Goal: Task Accomplishment & Management: Use online tool/utility

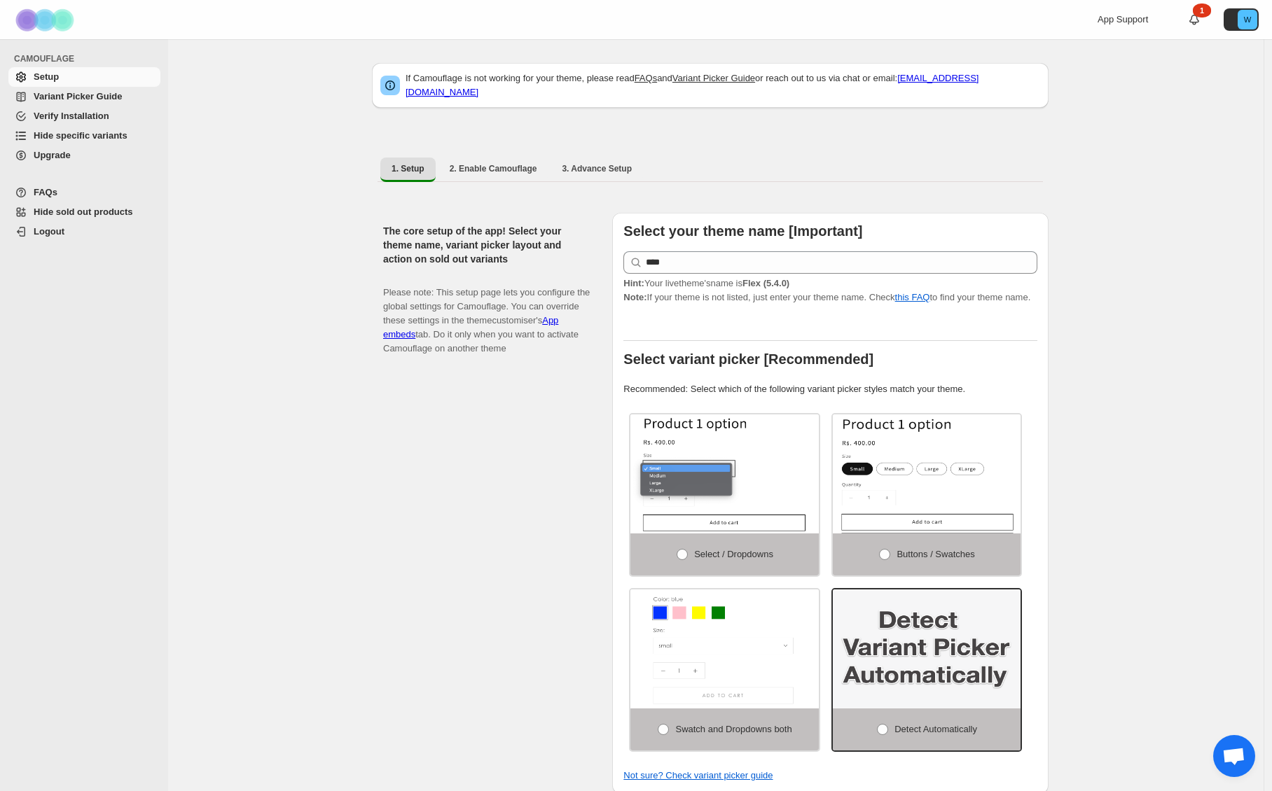
click at [78, 138] on span "Hide specific variants" at bounding box center [81, 135] width 94 height 11
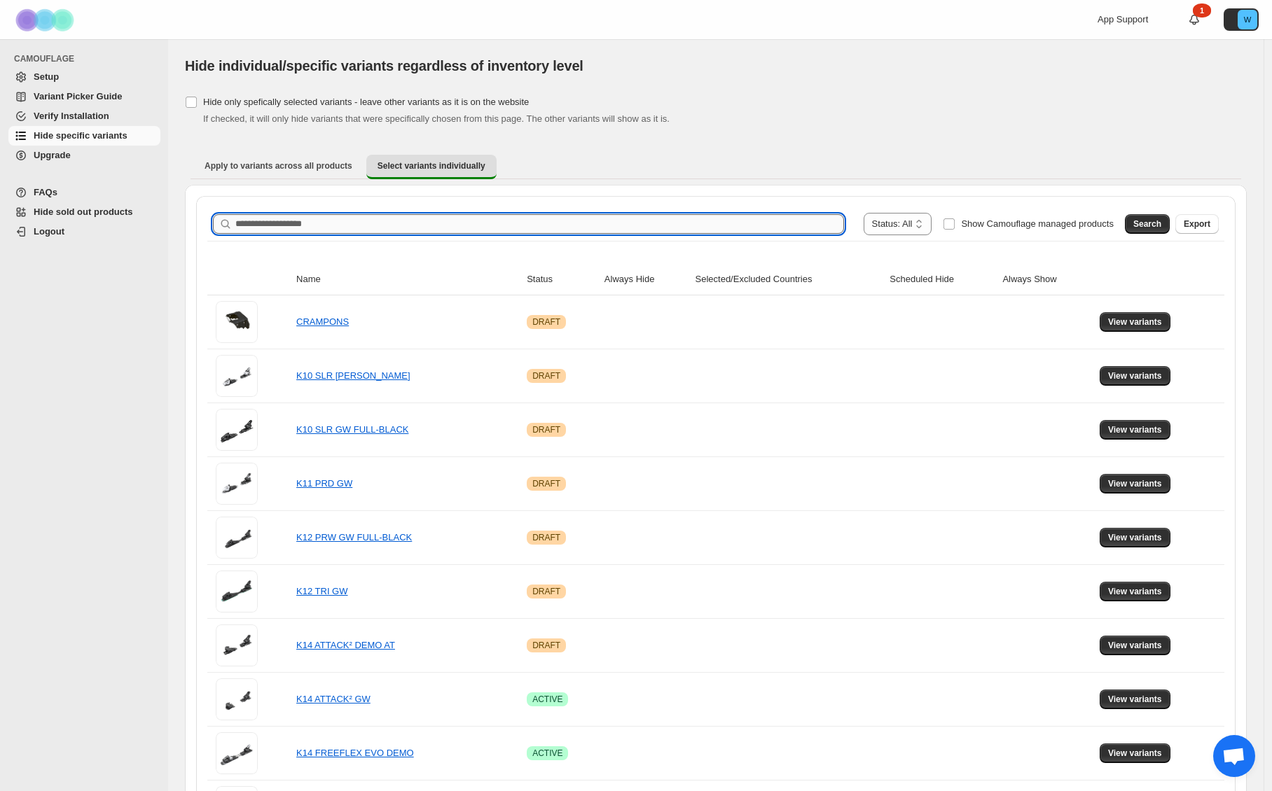
click at [310, 224] on input "Search product name" at bounding box center [539, 224] width 608 height 20
click at [1146, 220] on span "Search" at bounding box center [1147, 223] width 28 height 11
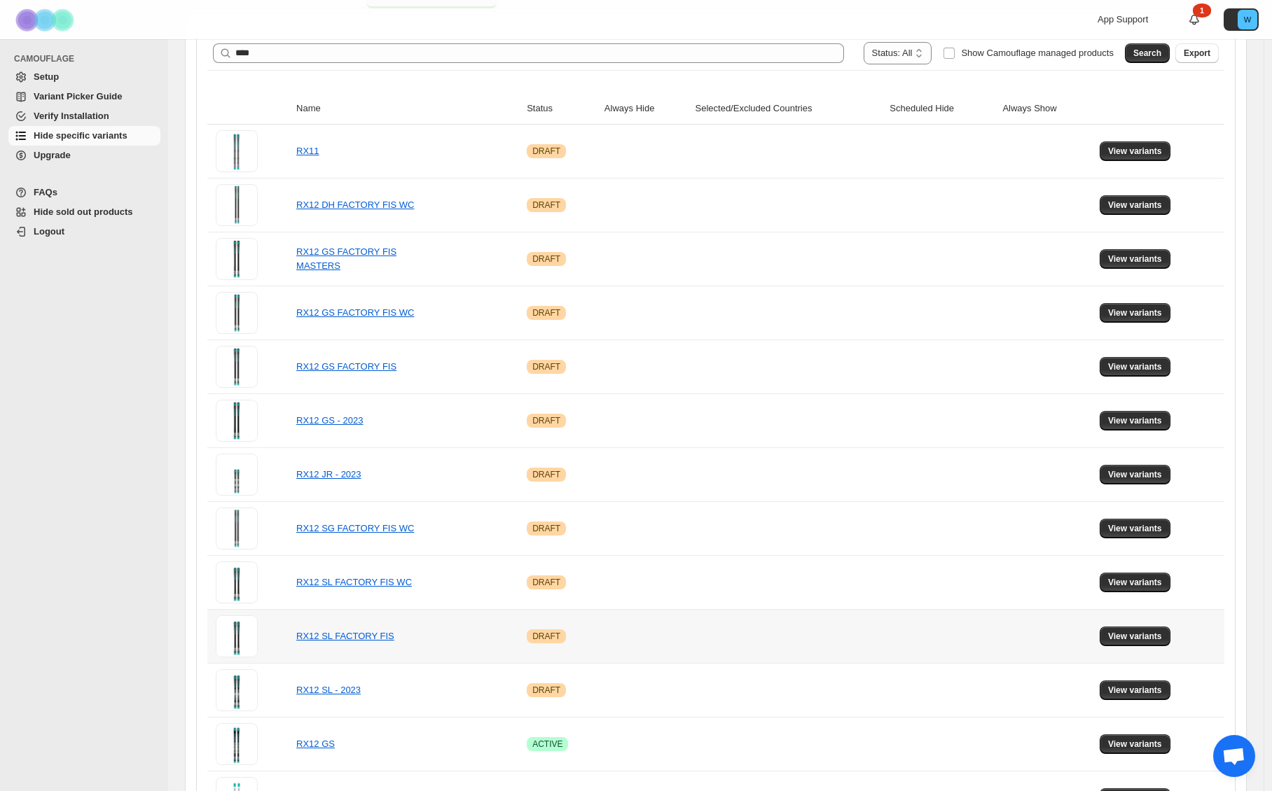
scroll to position [198, 0]
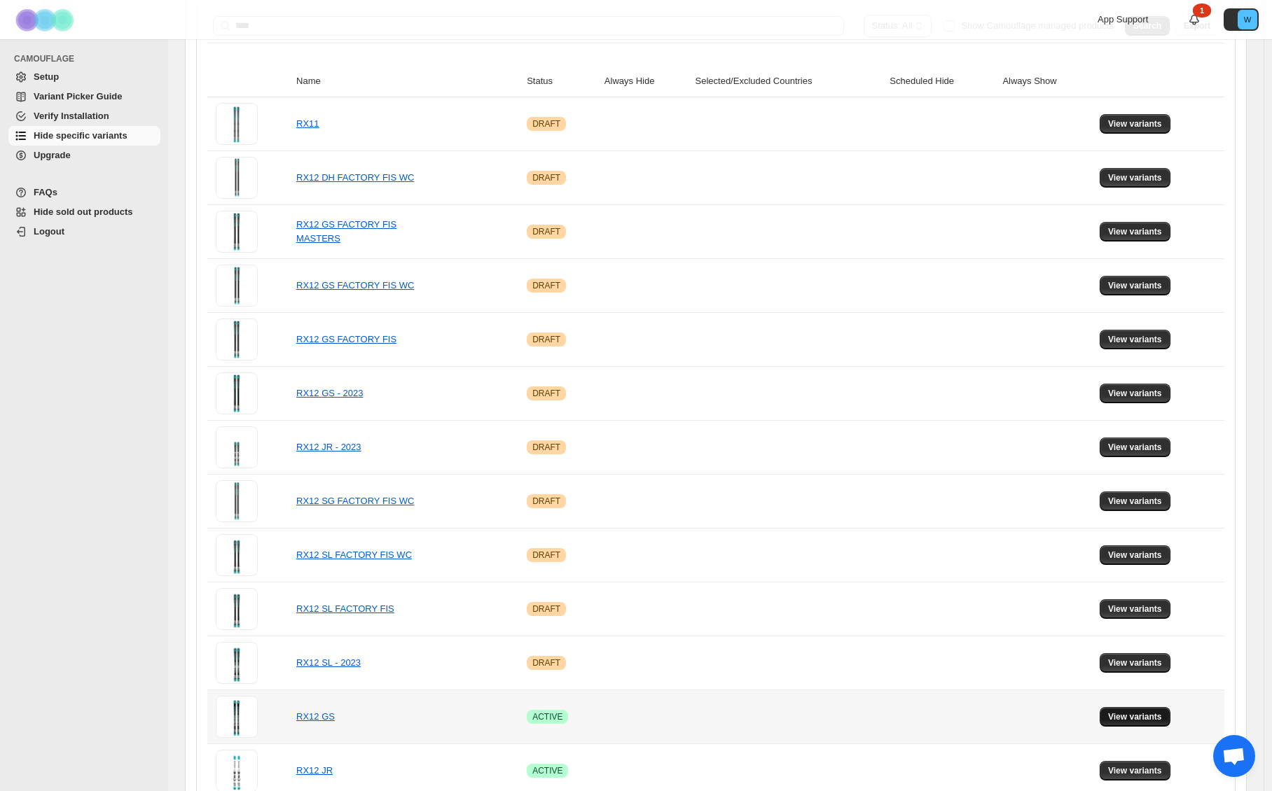
click at [1121, 709] on button "View variants" at bounding box center [1134, 717] width 71 height 20
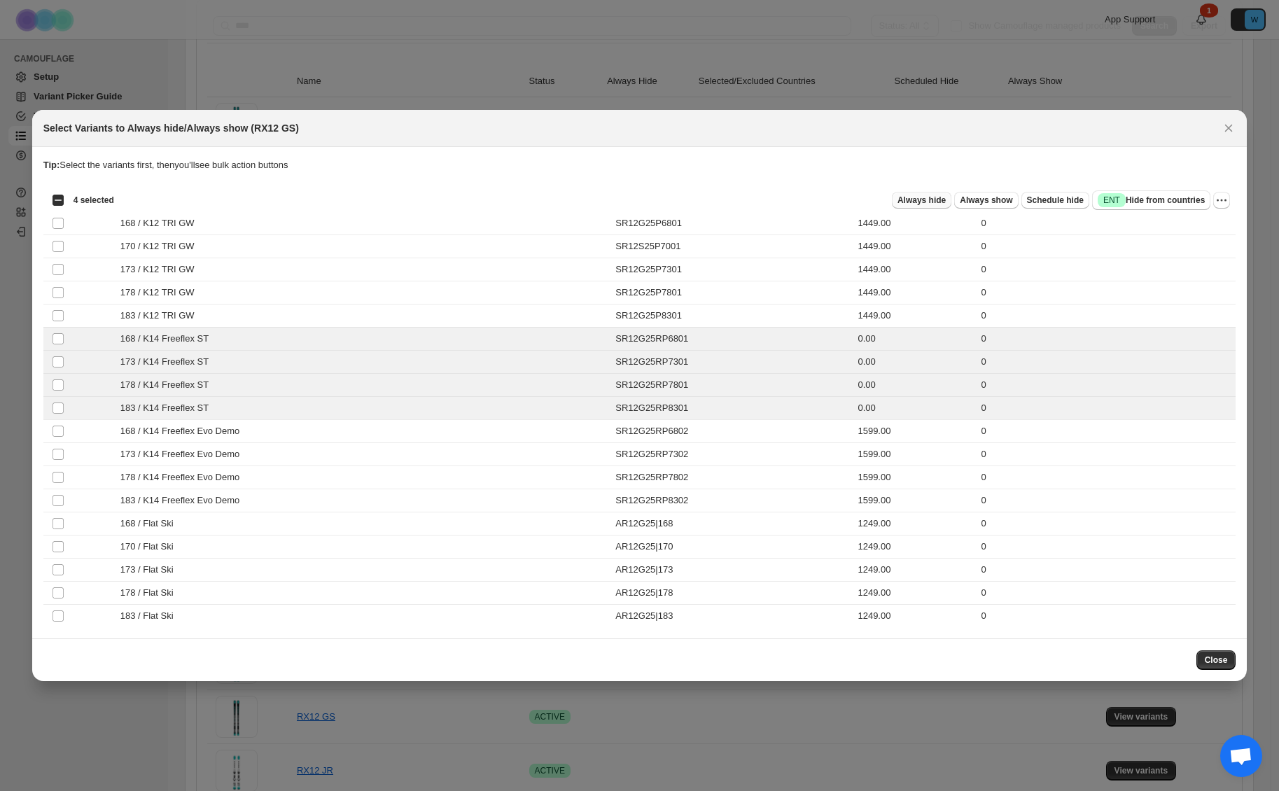
click at [910, 199] on span "Always hide" at bounding box center [922, 200] width 48 height 11
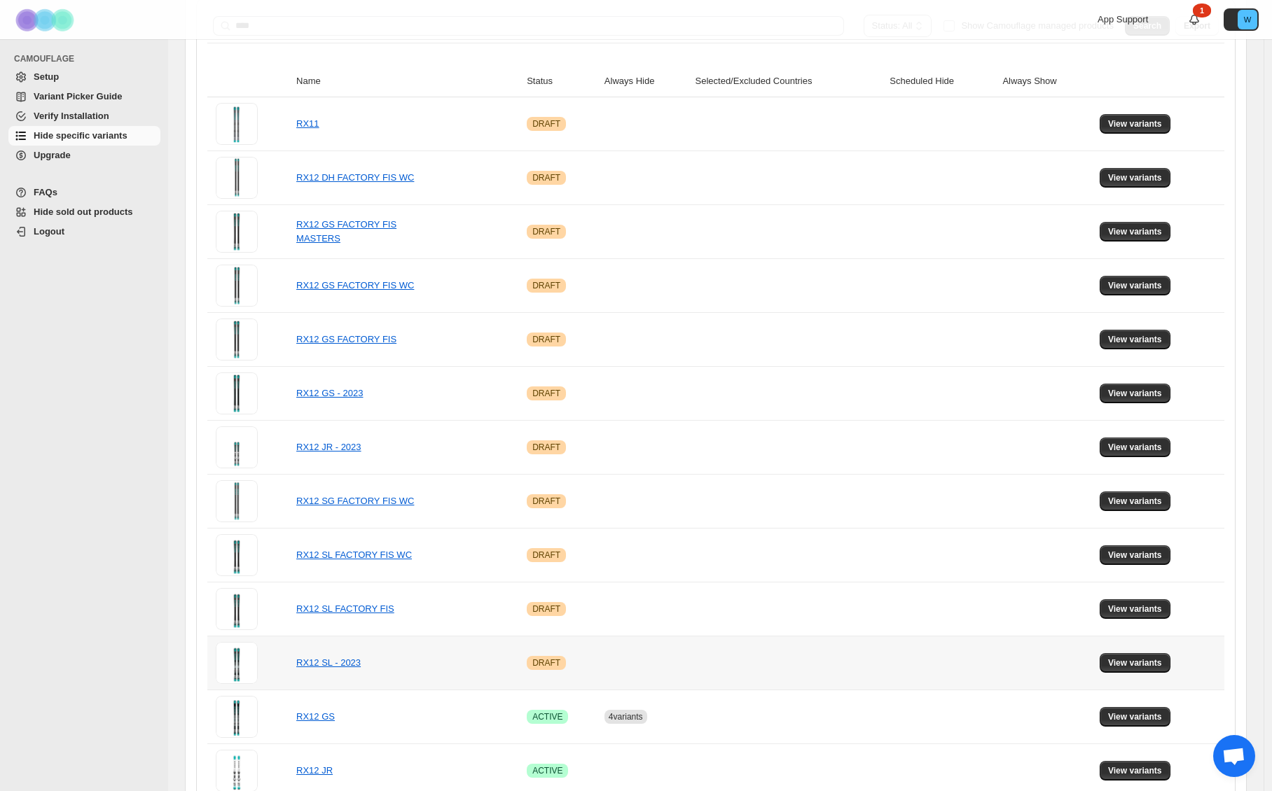
scroll to position [377, 0]
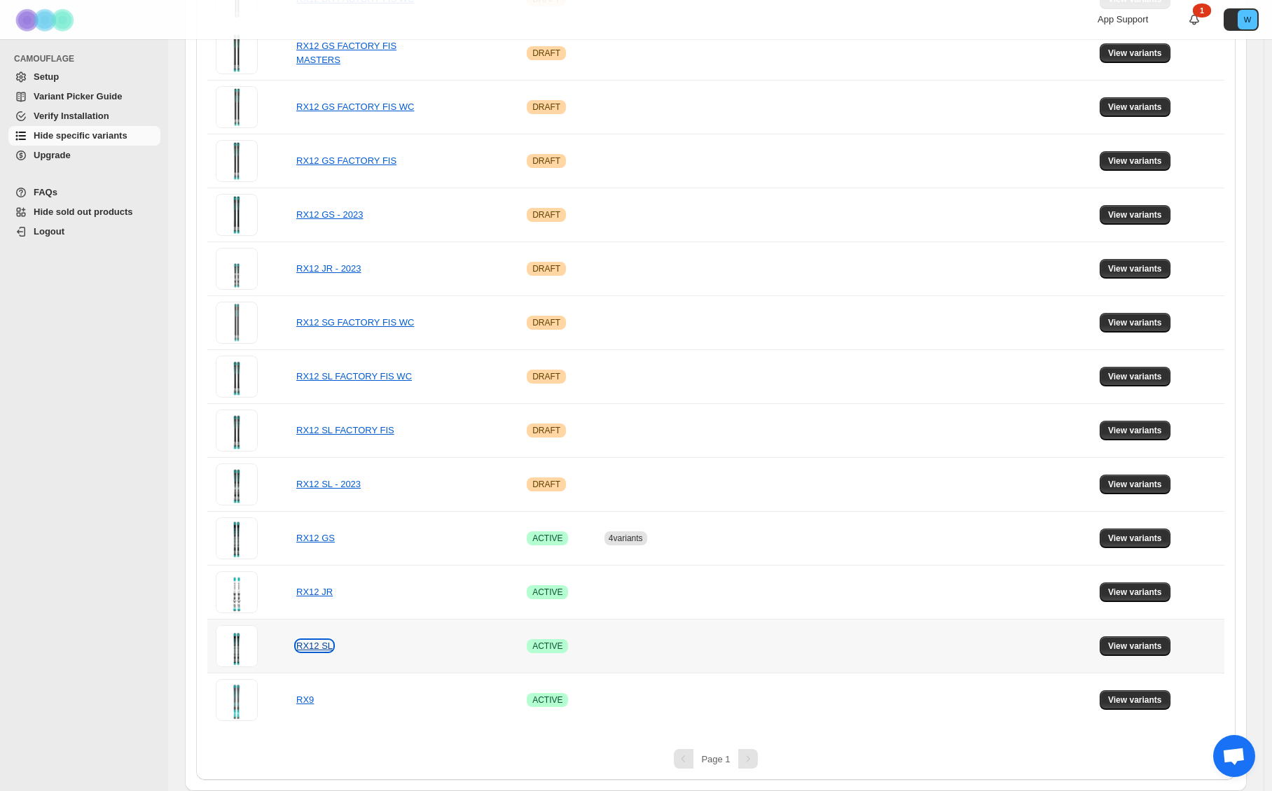
click at [304, 648] on link "RX12 SL" at bounding box center [314, 646] width 36 height 11
click at [1121, 646] on span "View variants" at bounding box center [1135, 646] width 54 height 11
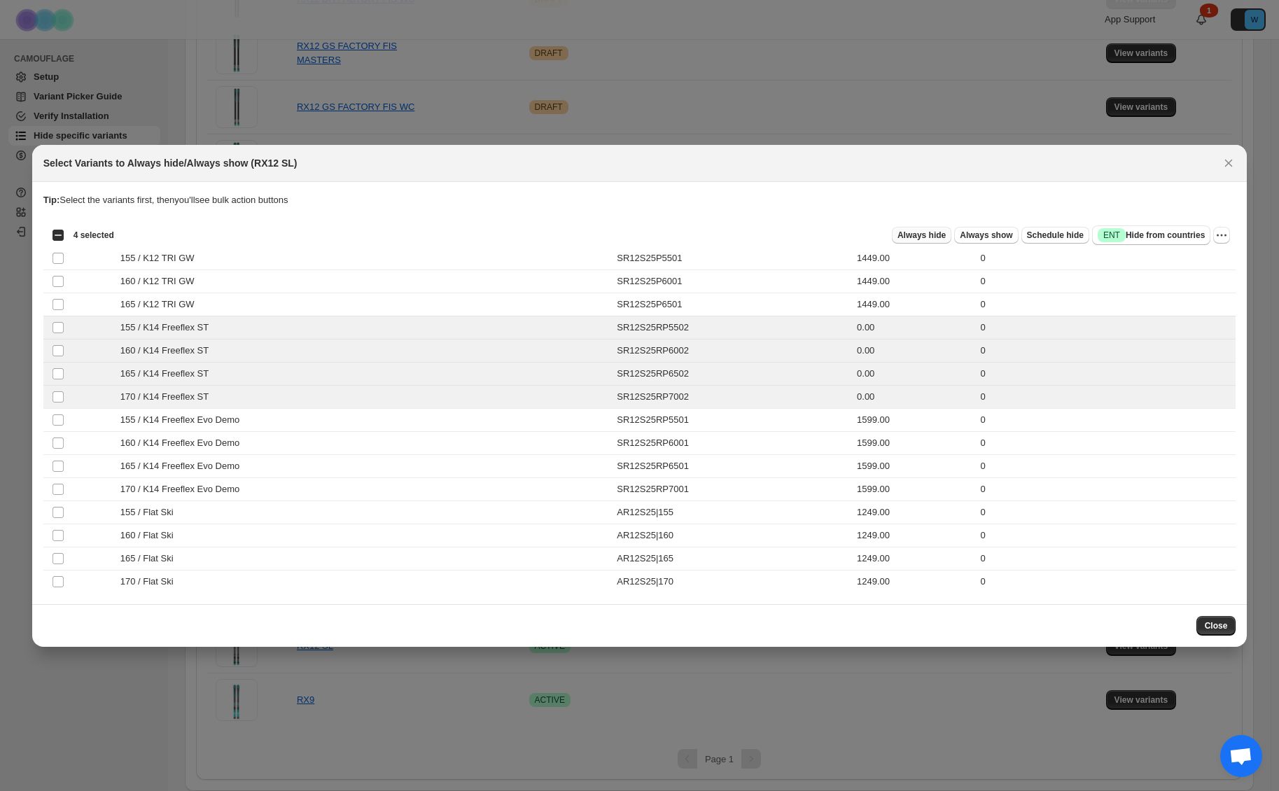
click at [933, 237] on span "Always hide" at bounding box center [922, 235] width 48 height 11
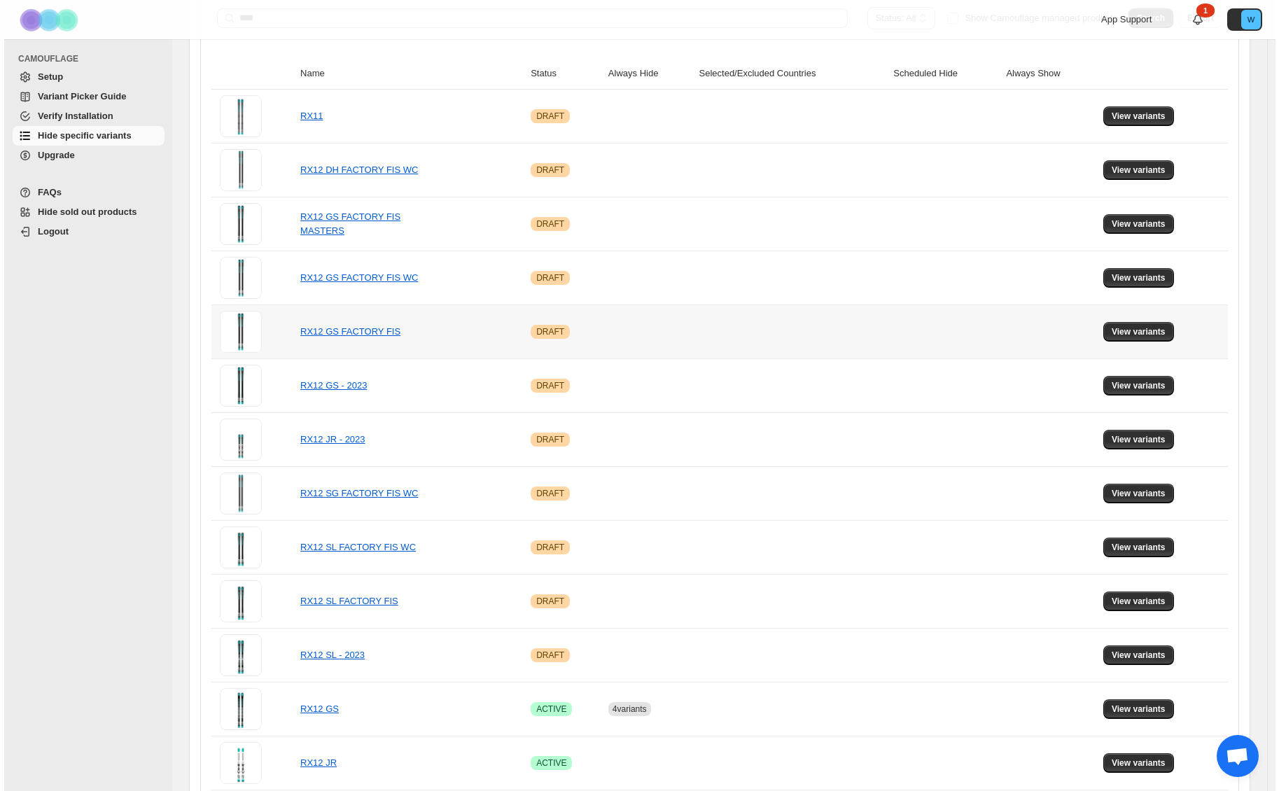
scroll to position [0, 0]
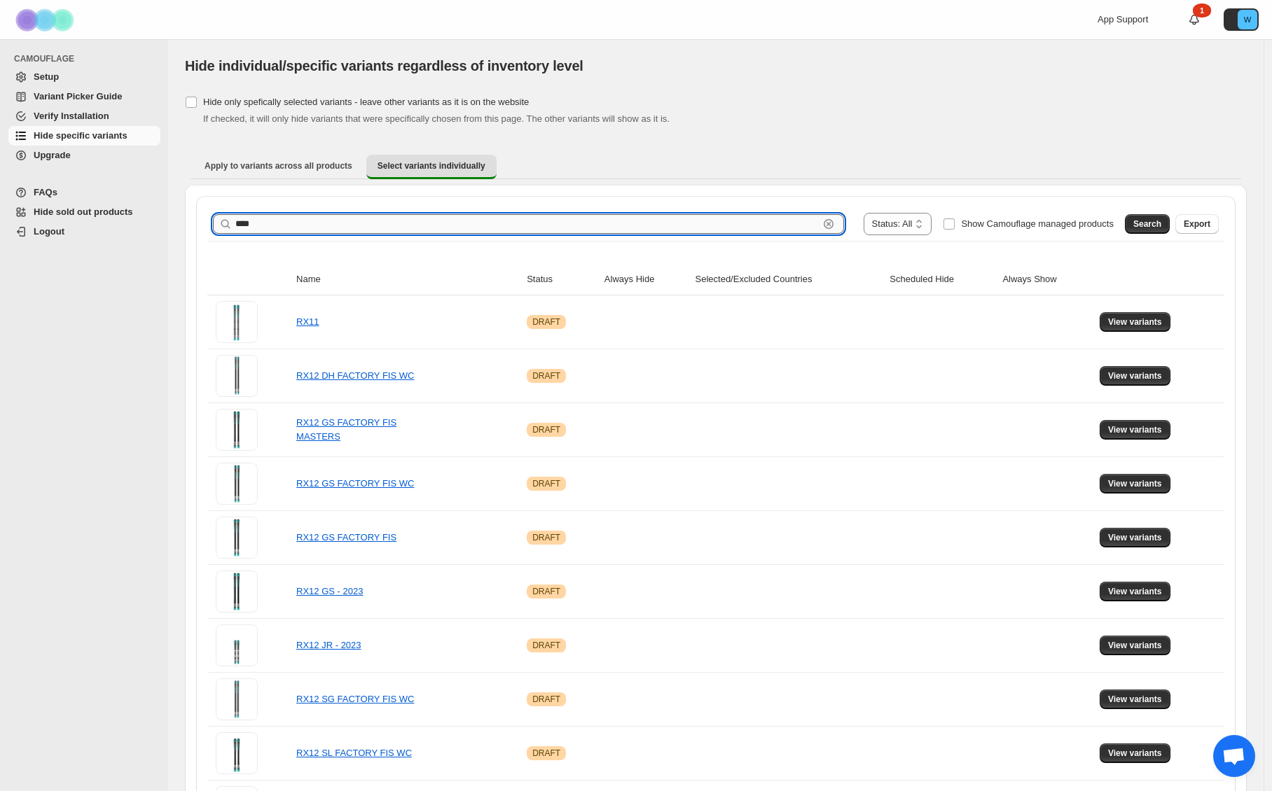
click at [510, 231] on input "****" at bounding box center [526, 224] width 583 height 20
click at [1146, 218] on span "Search" at bounding box center [1147, 223] width 28 height 11
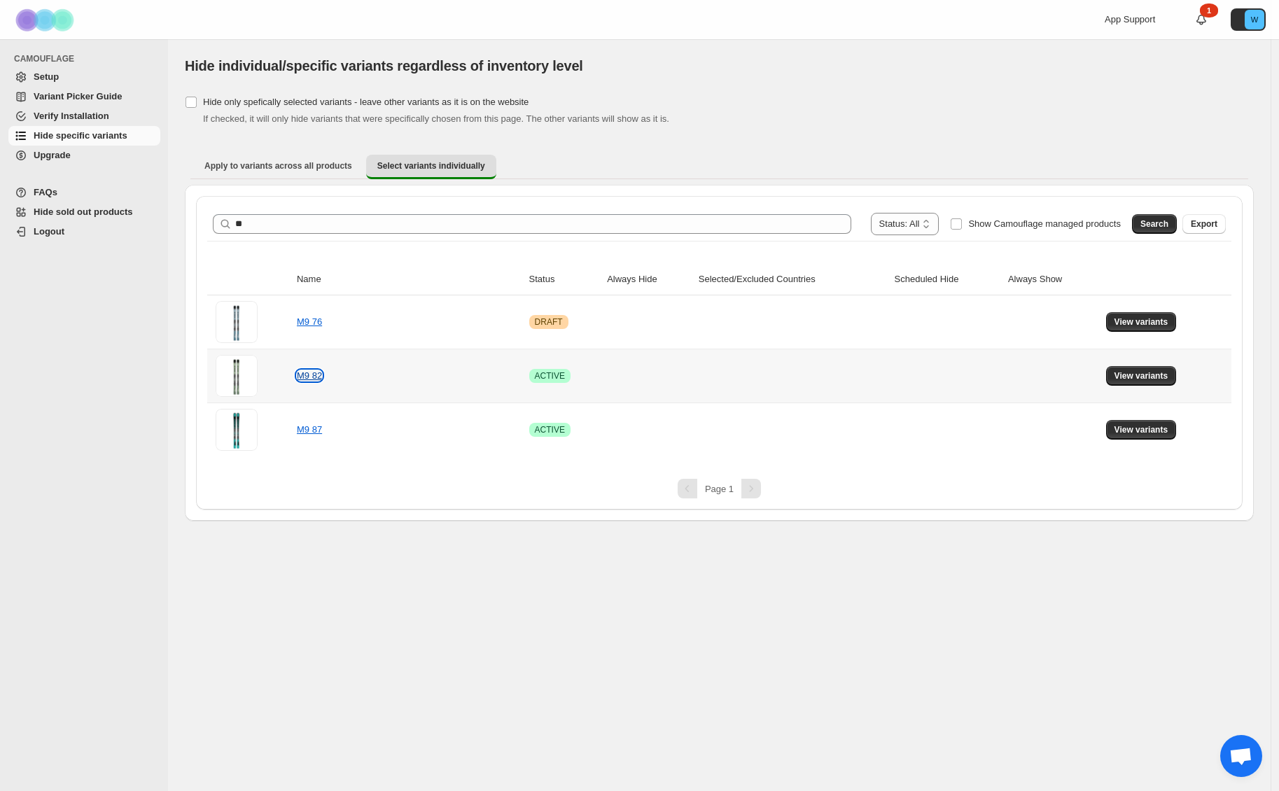
click at [314, 378] on link "M9 82" at bounding box center [309, 375] width 25 height 11
click at [1121, 375] on span "View variants" at bounding box center [1142, 375] width 54 height 11
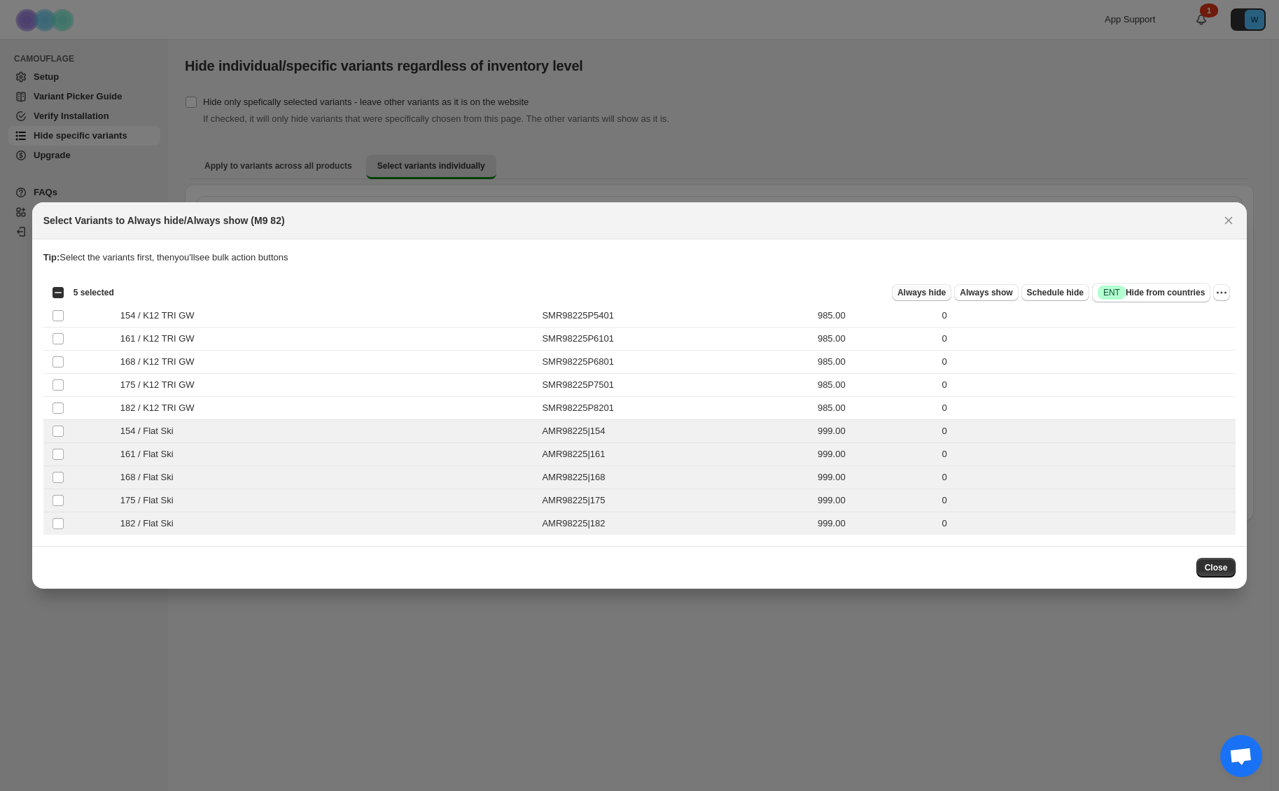
click at [923, 295] on span "Always hide" at bounding box center [922, 292] width 48 height 11
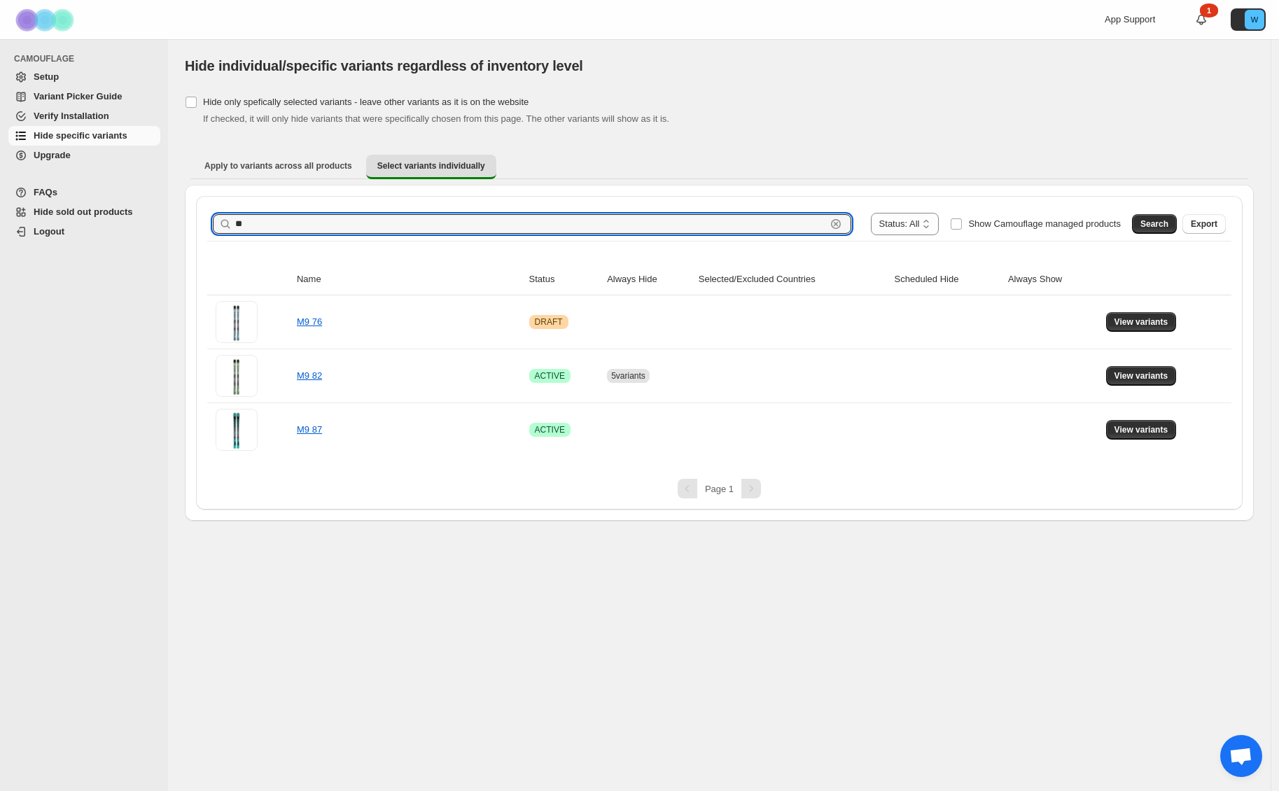
drag, startPoint x: 267, startPoint y: 230, endPoint x: 179, endPoint y: 230, distance: 87.5
click at [179, 230] on div "**********" at bounding box center [719, 280] width 1103 height 482
click at [1133, 220] on button "Search" at bounding box center [1154, 224] width 45 height 20
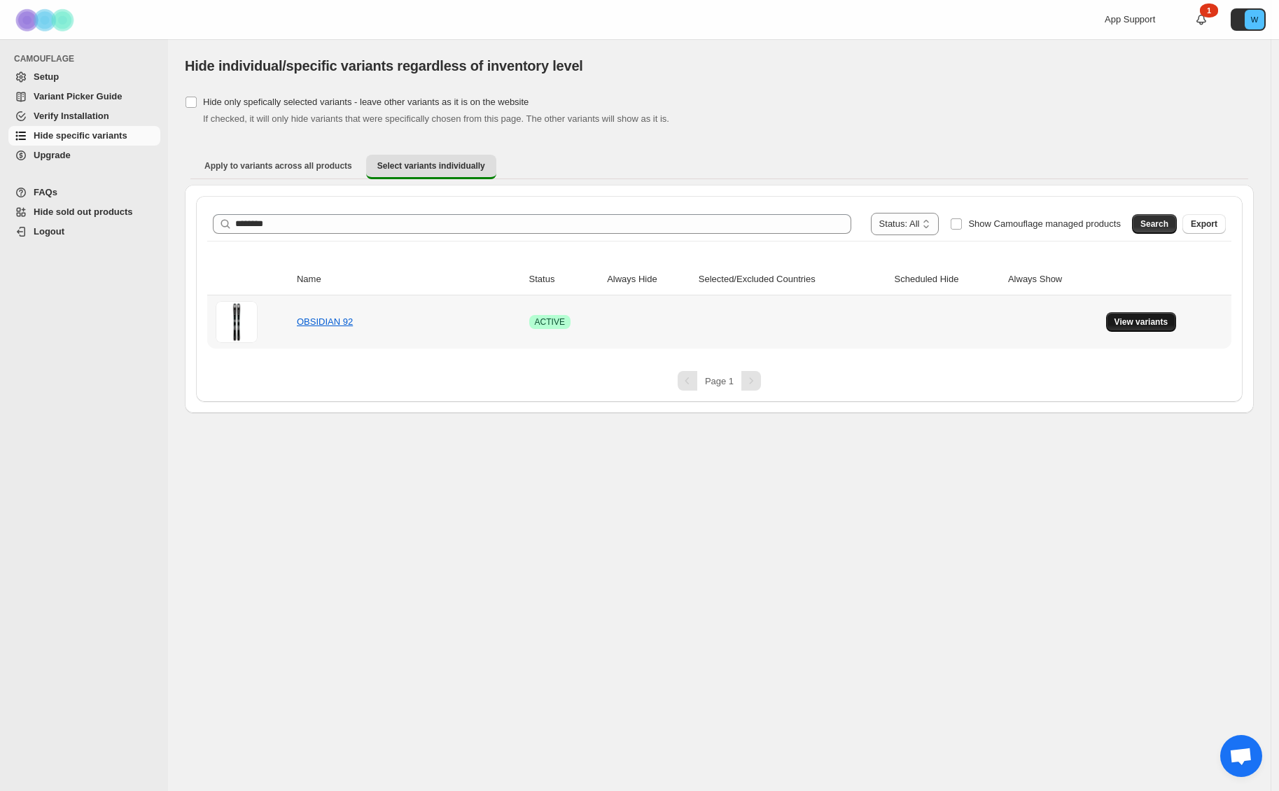
click at [1127, 319] on span "View variants" at bounding box center [1142, 322] width 54 height 11
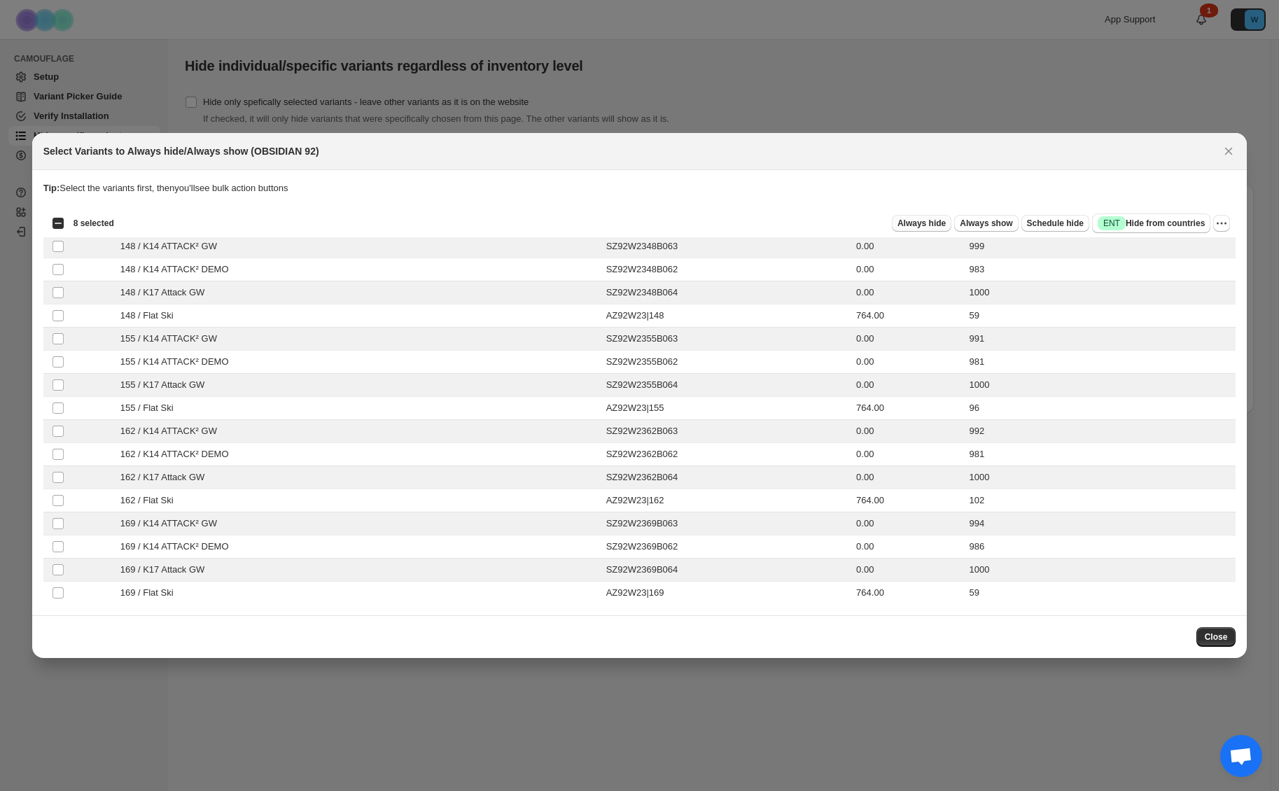
click at [916, 225] on span "Always hide" at bounding box center [922, 223] width 48 height 11
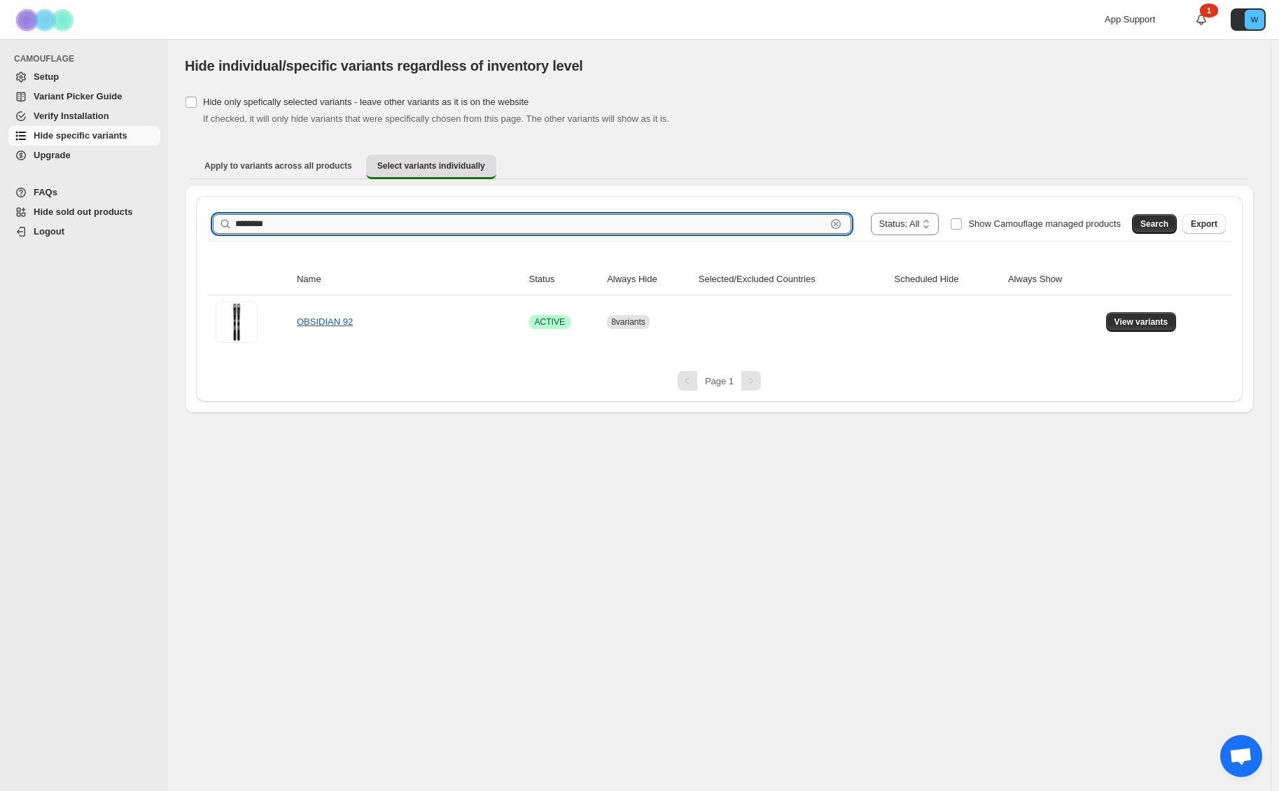
click at [293, 220] on input "********" at bounding box center [530, 224] width 591 height 20
click at [292, 220] on input "********" at bounding box center [530, 224] width 591 height 20
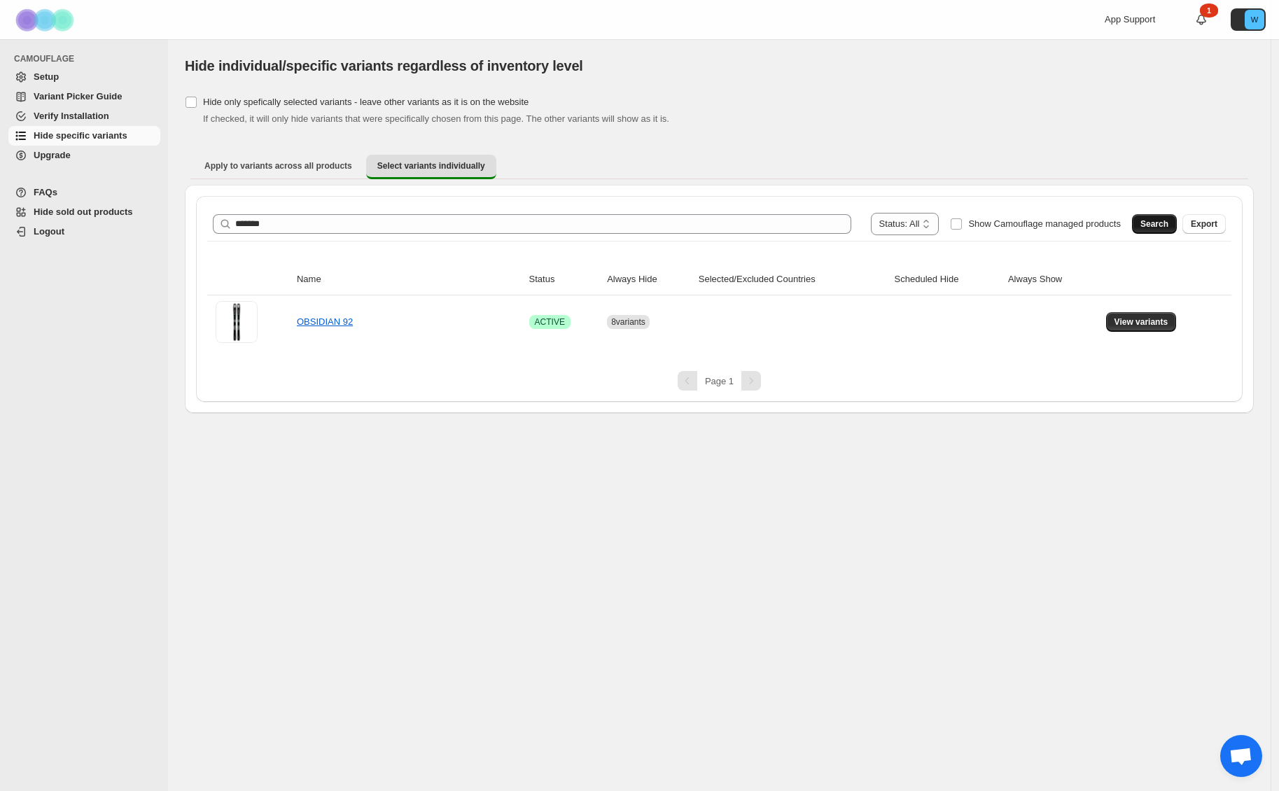
click at [1150, 223] on span "Search" at bounding box center [1155, 223] width 28 height 11
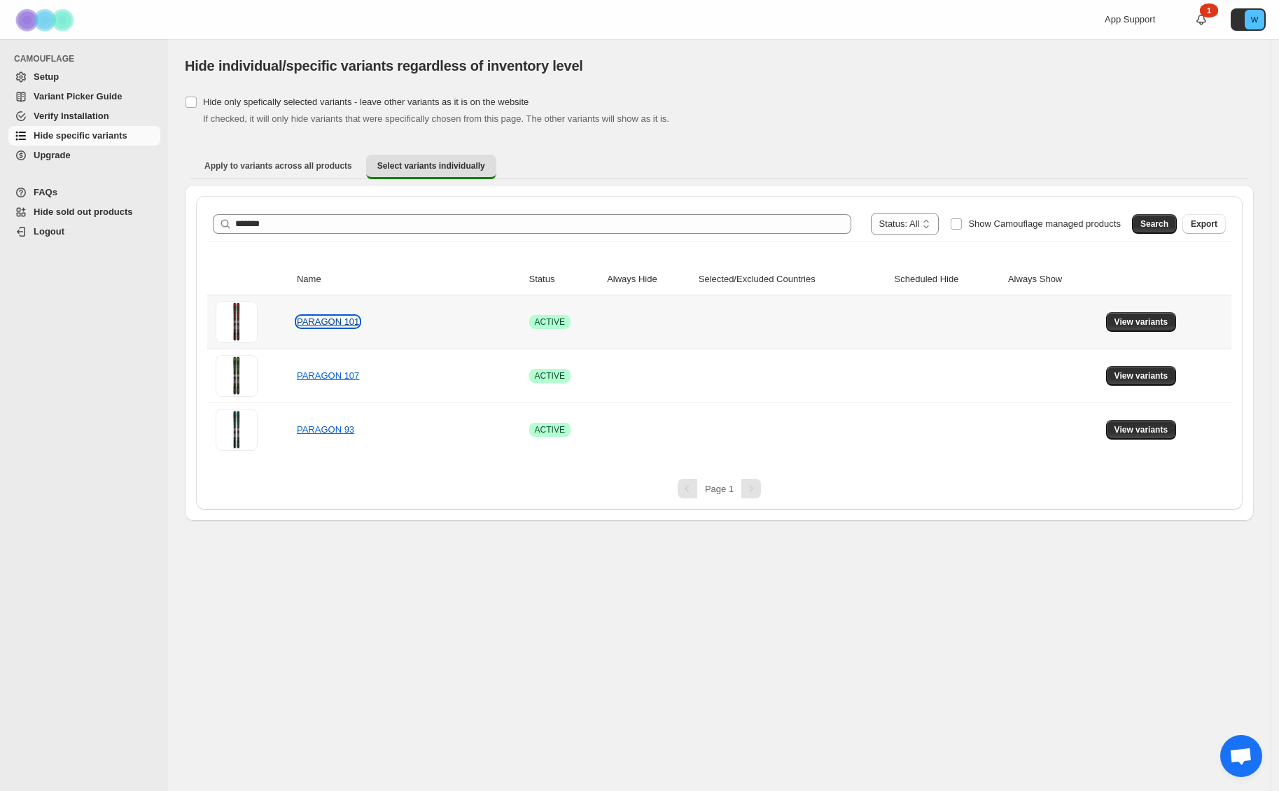
click at [320, 319] on link "PARAGON 101" at bounding box center [328, 322] width 62 height 11
click at [1133, 321] on span "View variants" at bounding box center [1142, 322] width 54 height 11
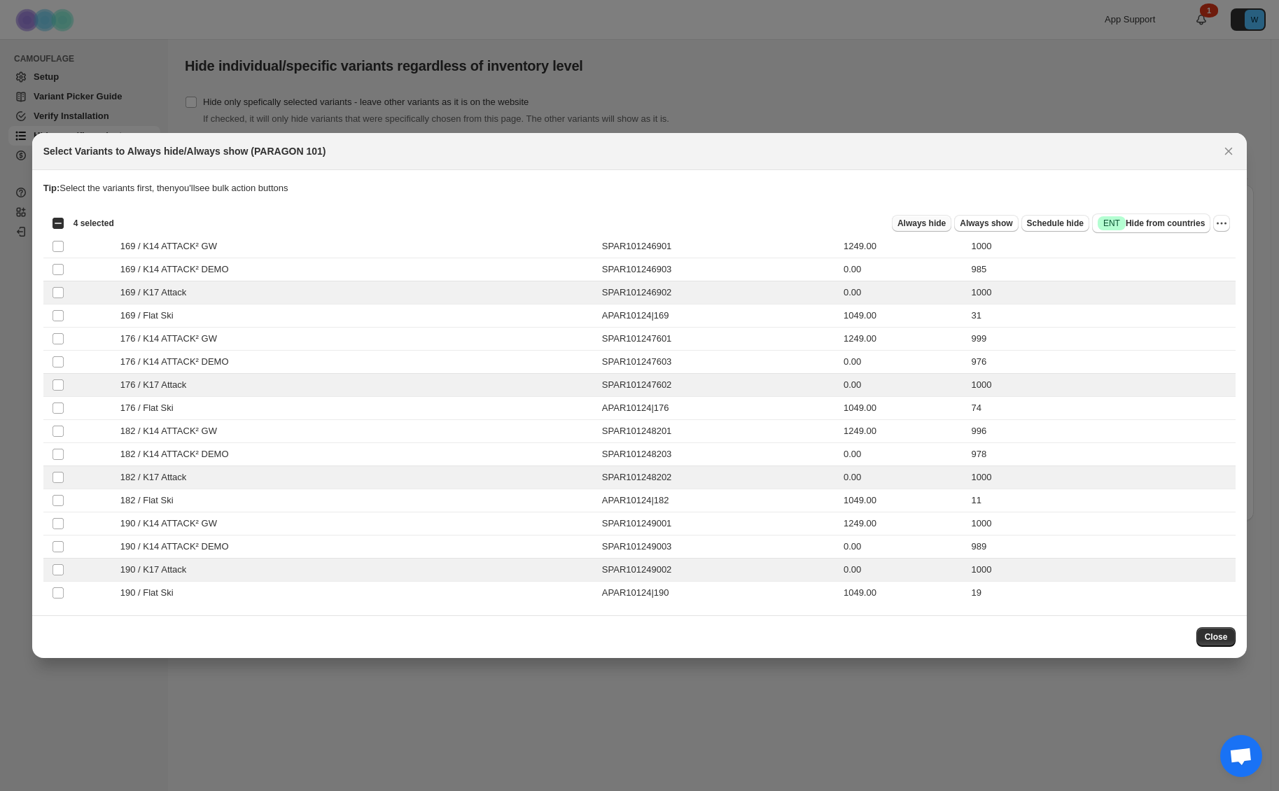
click at [931, 221] on span "Always hide" at bounding box center [922, 223] width 48 height 11
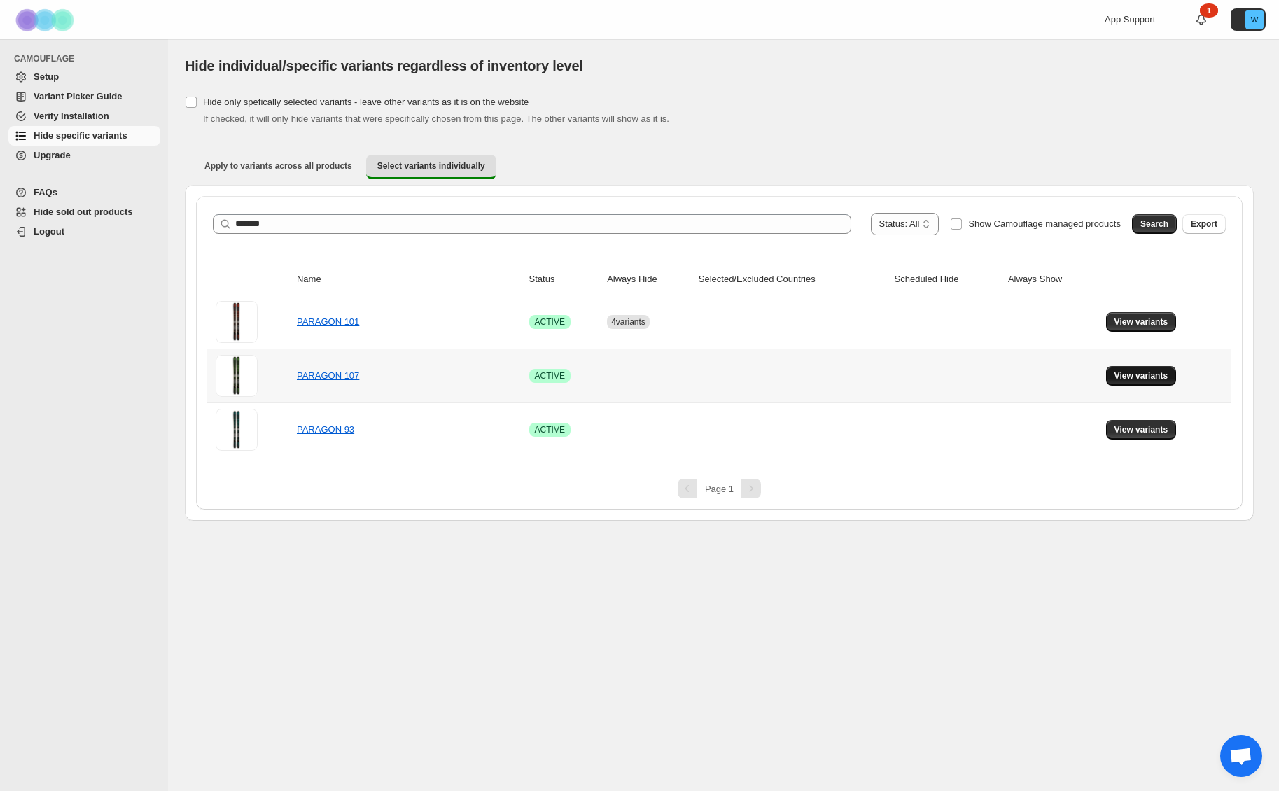
click at [1127, 372] on span "View variants" at bounding box center [1142, 375] width 54 height 11
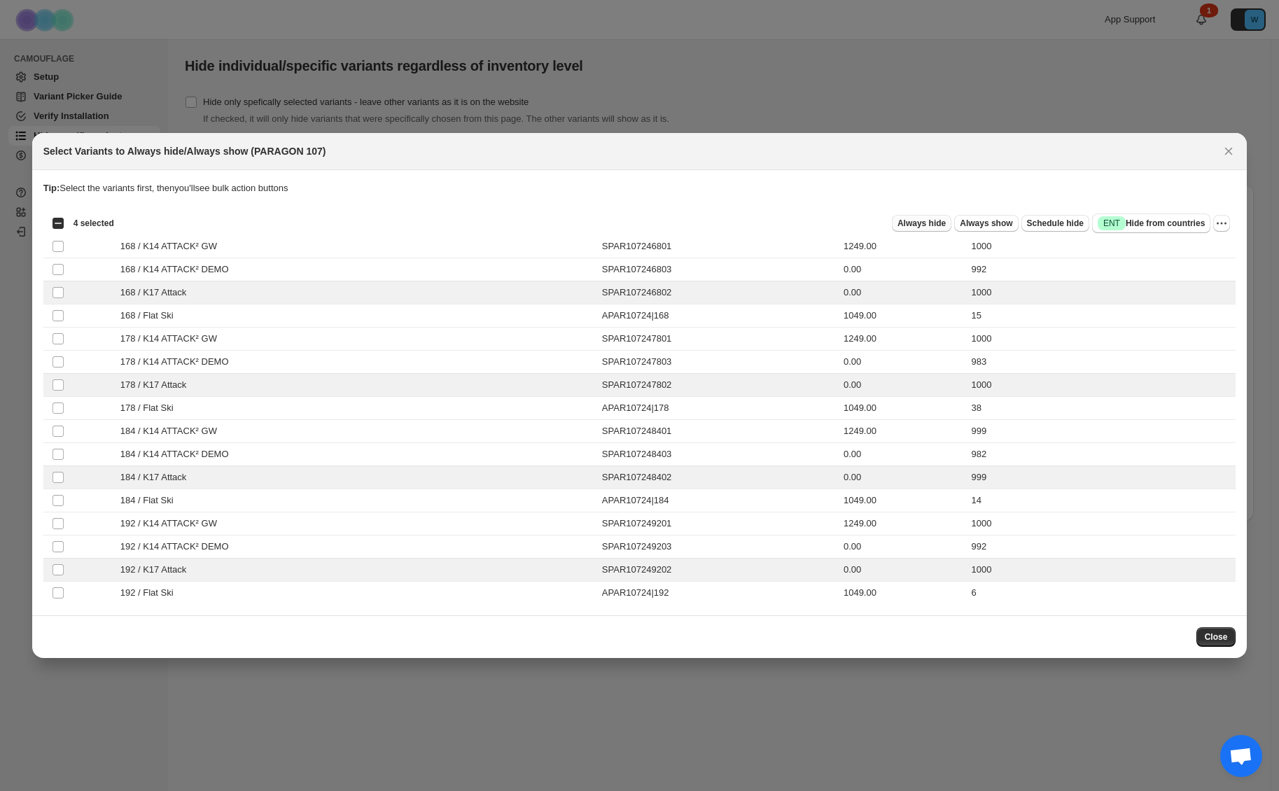
click at [909, 222] on span "Always hide" at bounding box center [922, 223] width 48 height 11
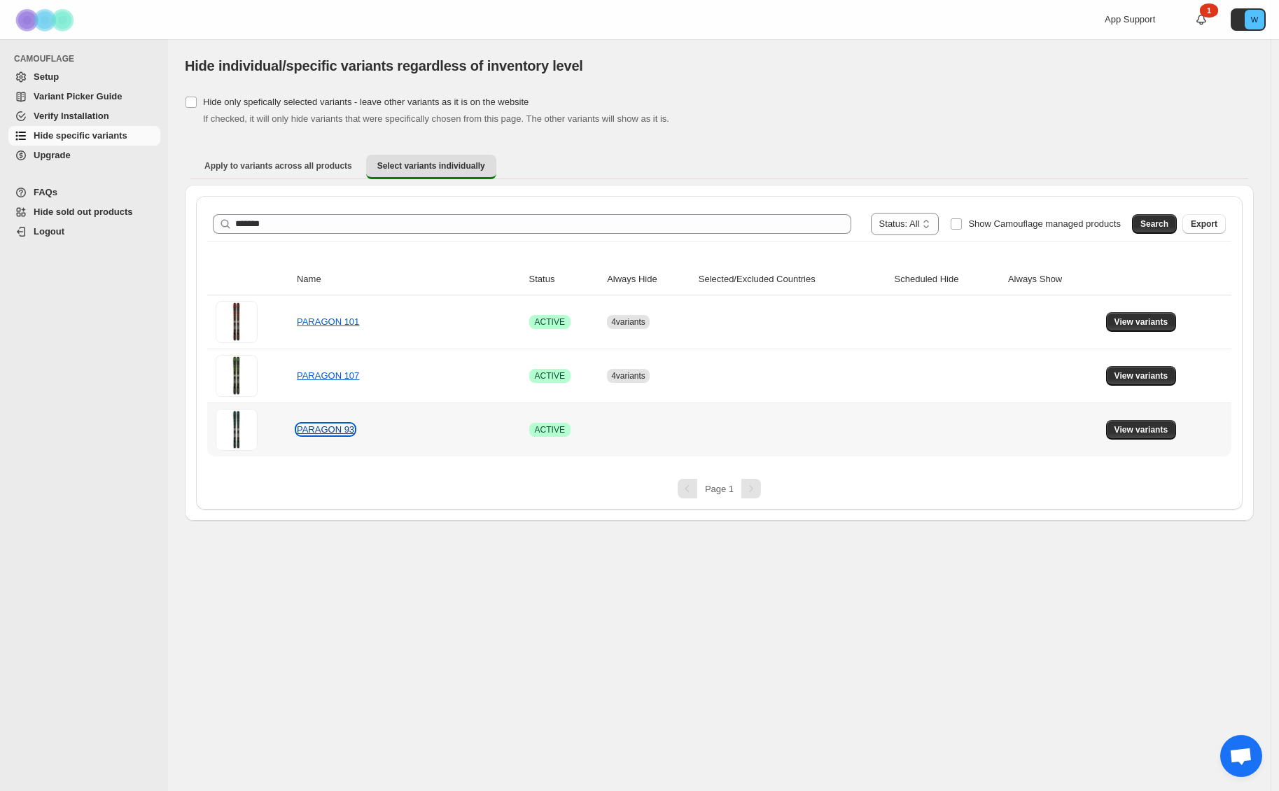
click at [321, 433] on link "PARAGON 93" at bounding box center [325, 429] width 57 height 11
click at [1144, 431] on span "View variants" at bounding box center [1142, 429] width 54 height 11
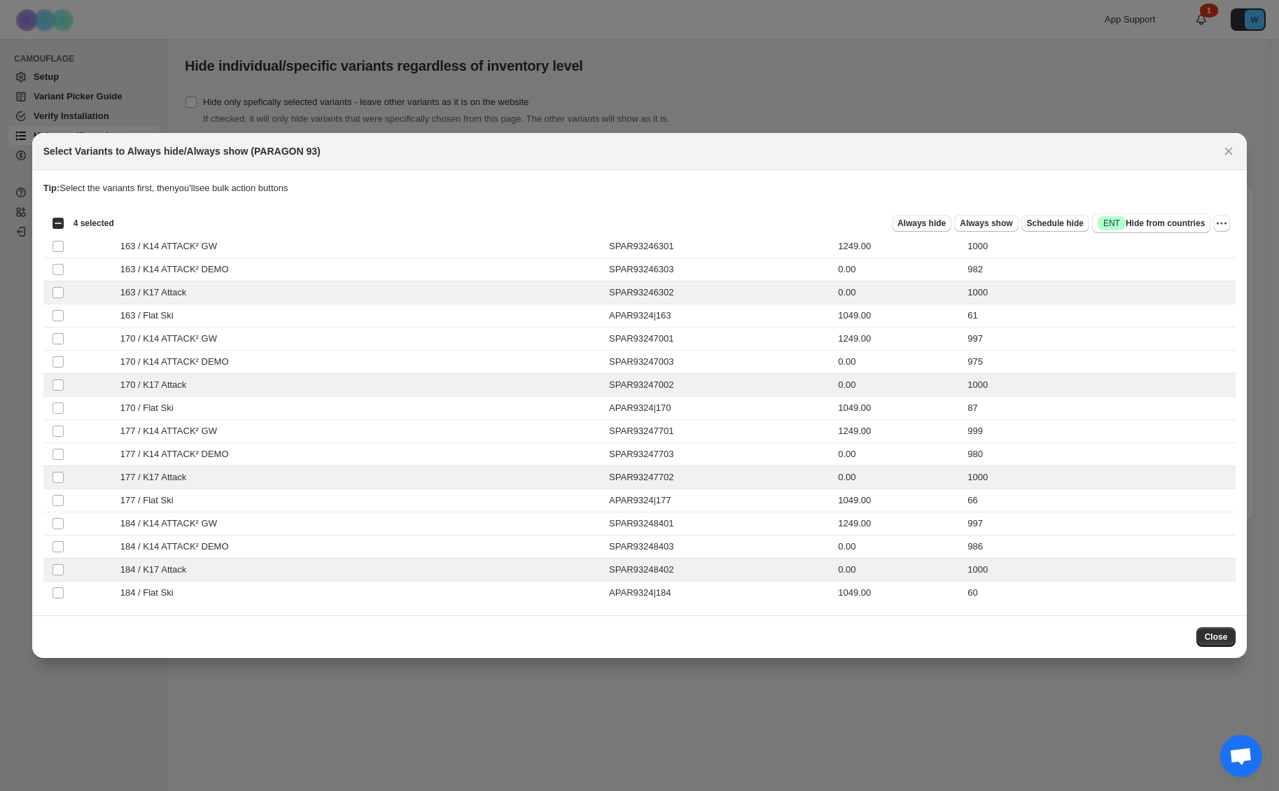
click at [920, 225] on span "Always hide" at bounding box center [922, 223] width 48 height 11
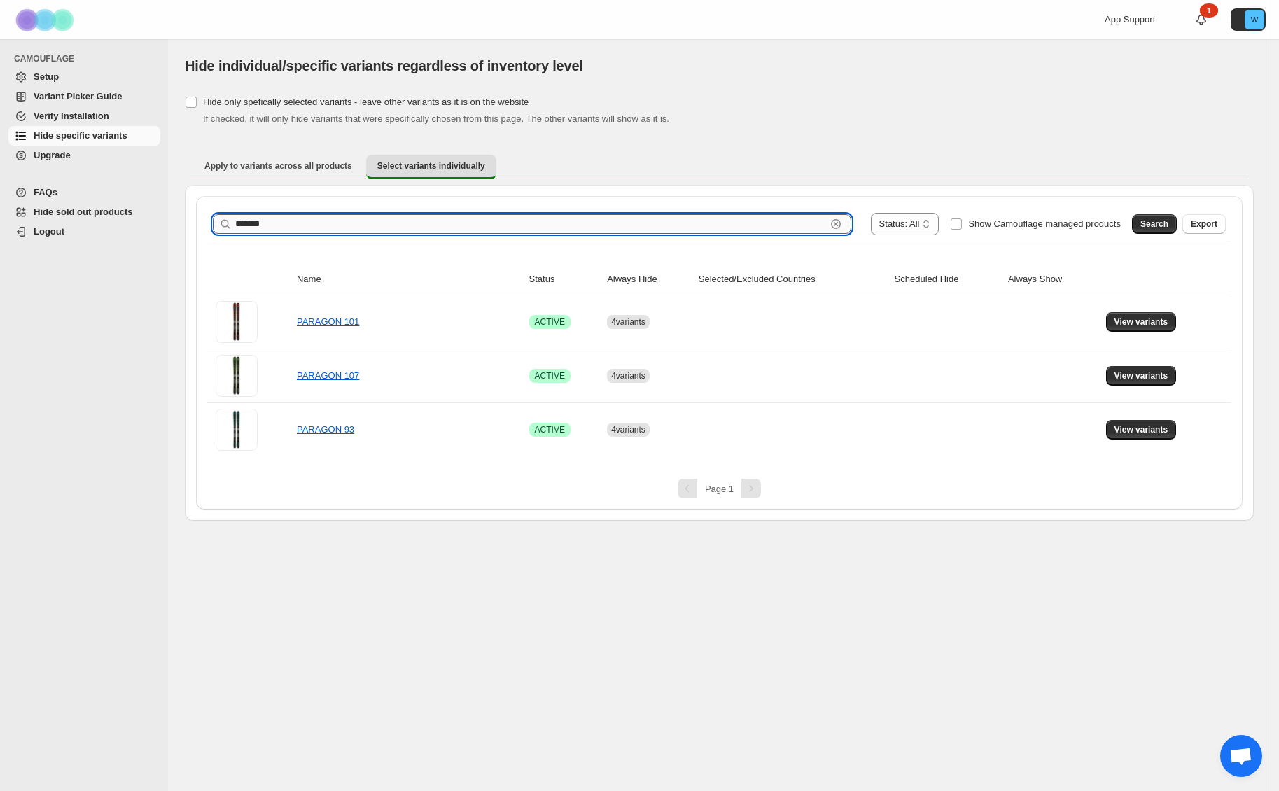
click at [276, 224] on input "*******" at bounding box center [530, 224] width 591 height 20
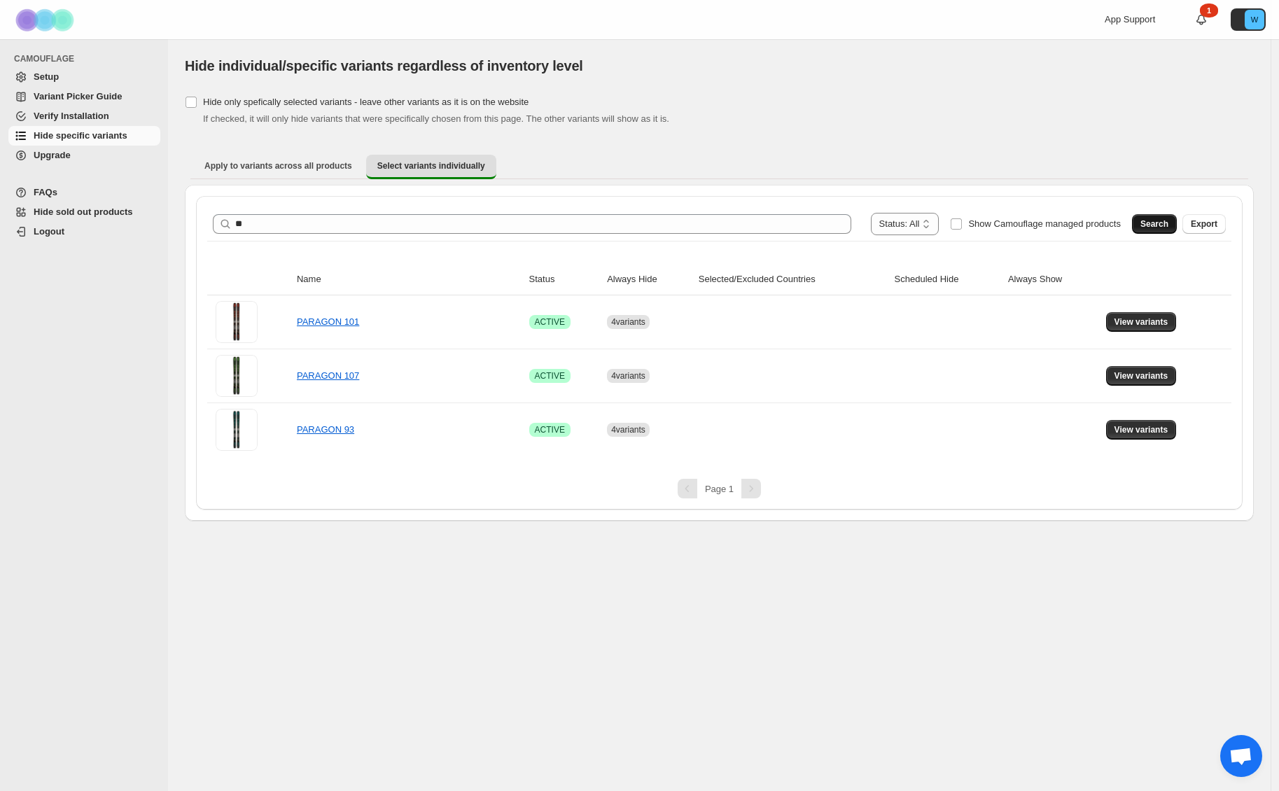
click at [1159, 224] on span "Search" at bounding box center [1155, 223] width 28 height 11
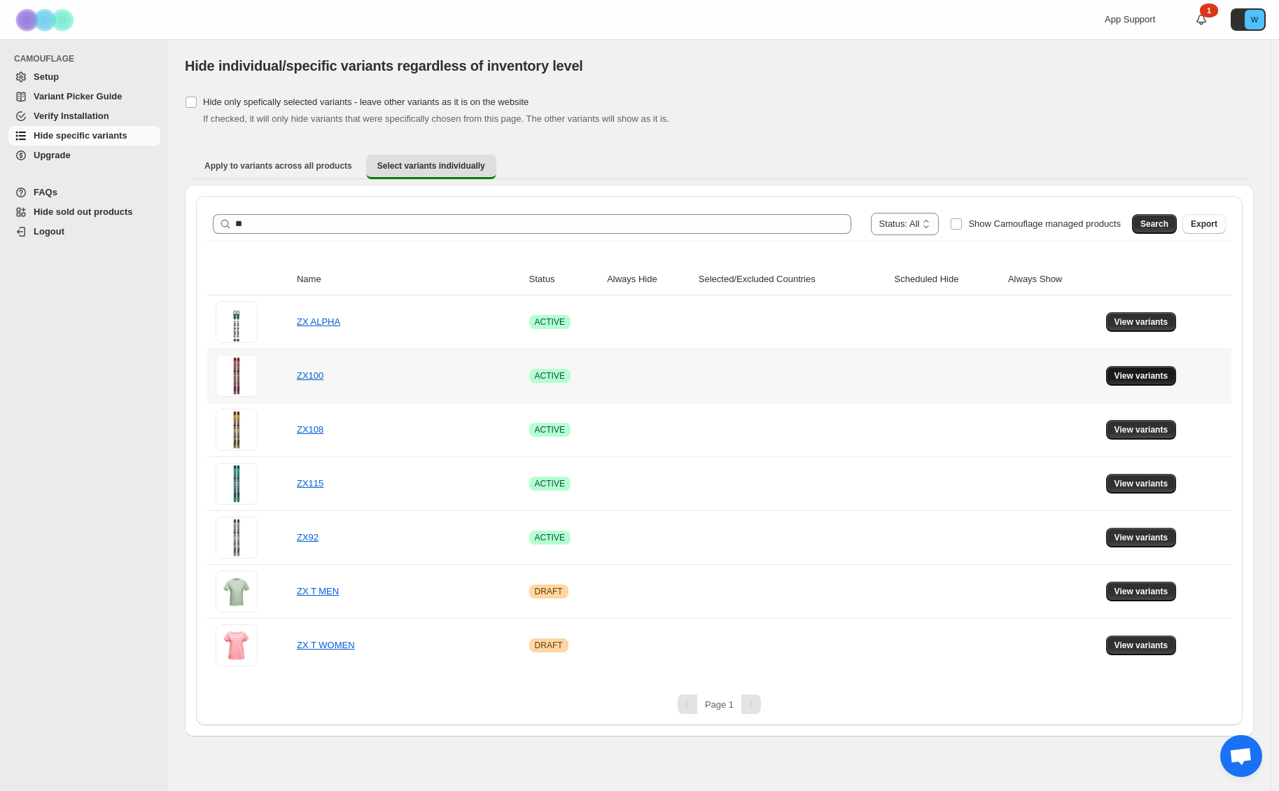
click at [1126, 366] on button "View variants" at bounding box center [1141, 376] width 71 height 20
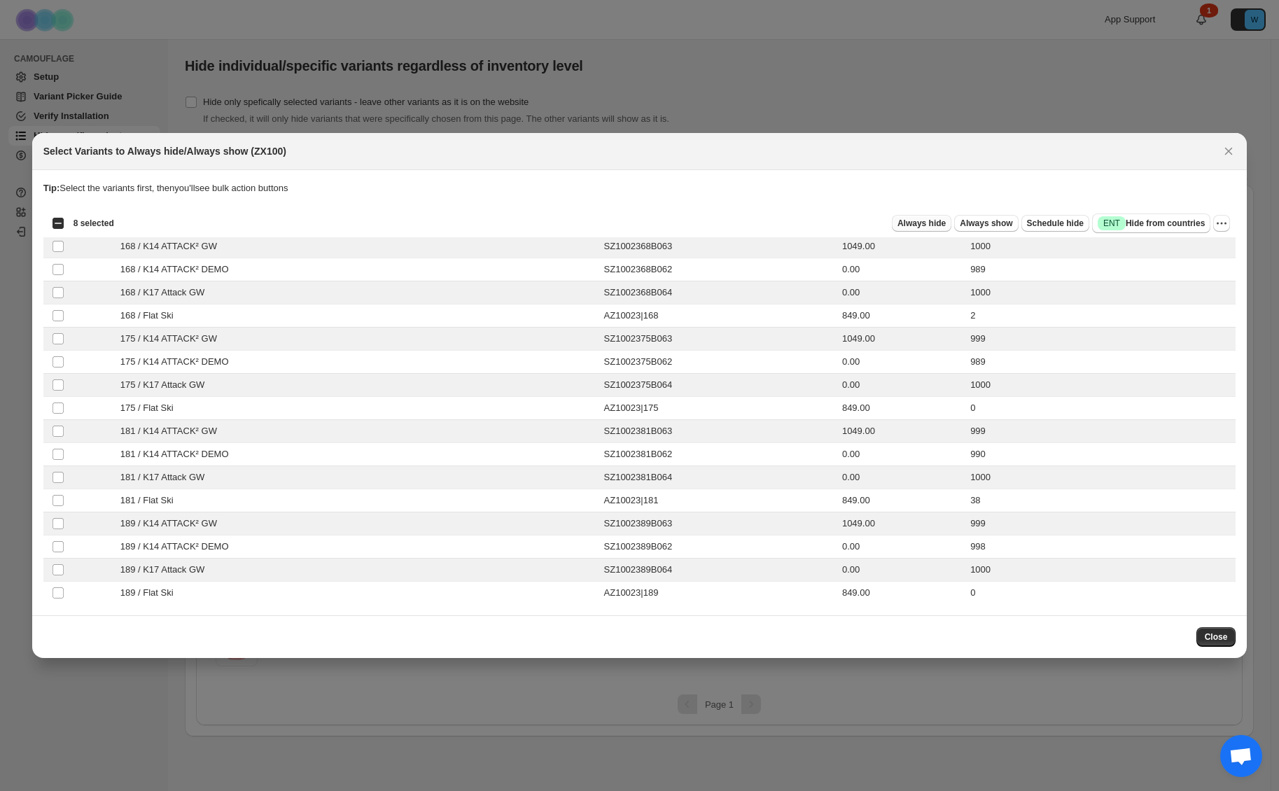
click at [926, 221] on span "Always hide" at bounding box center [922, 223] width 48 height 11
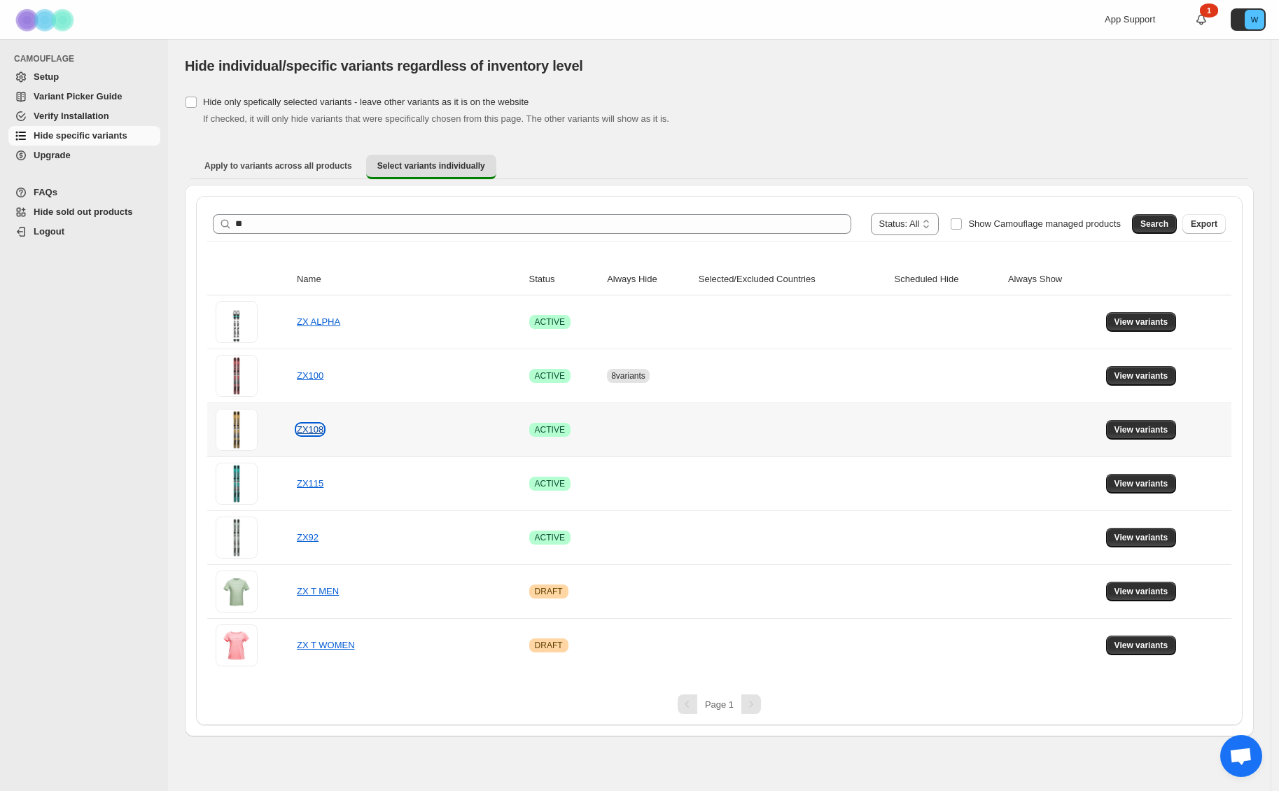
click at [312, 435] on link "ZX108" at bounding box center [310, 429] width 27 height 11
click at [1118, 432] on span "View variants" at bounding box center [1142, 429] width 54 height 11
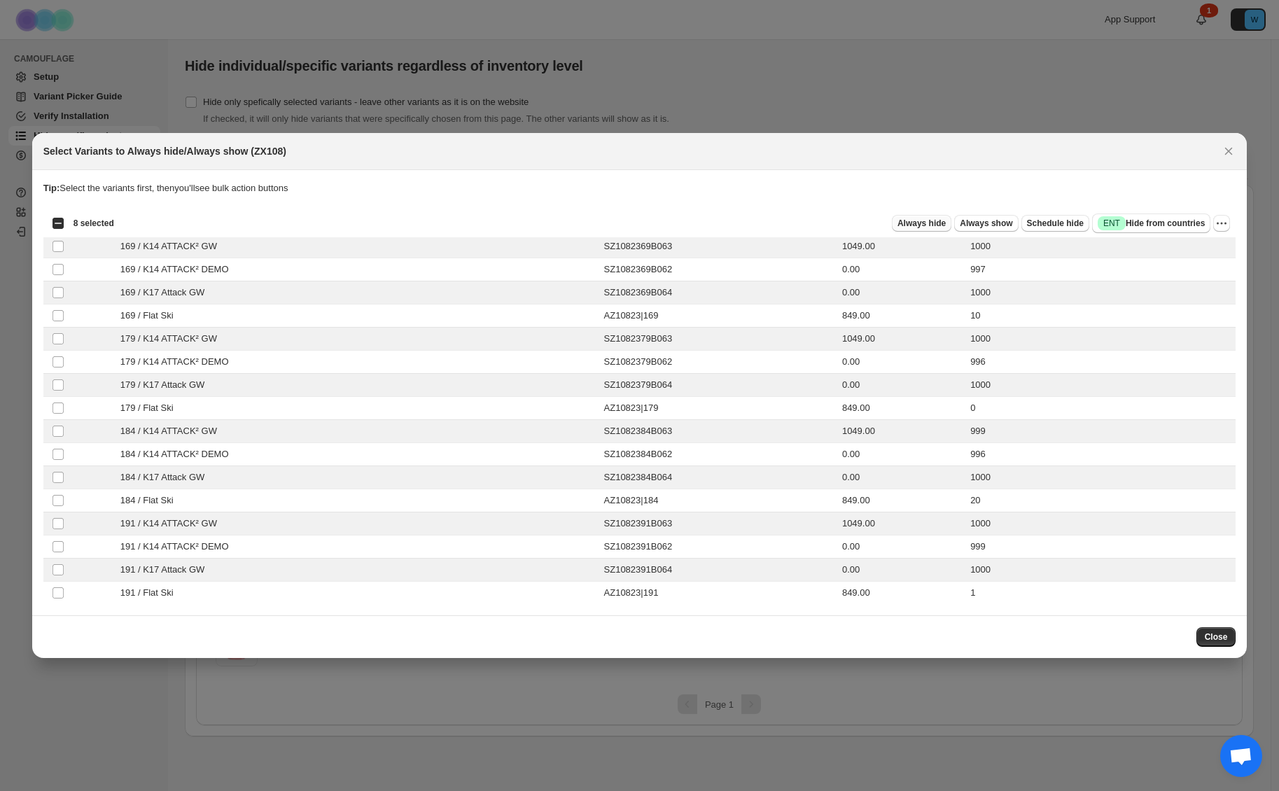
click at [917, 228] on span "Always hide" at bounding box center [922, 223] width 48 height 11
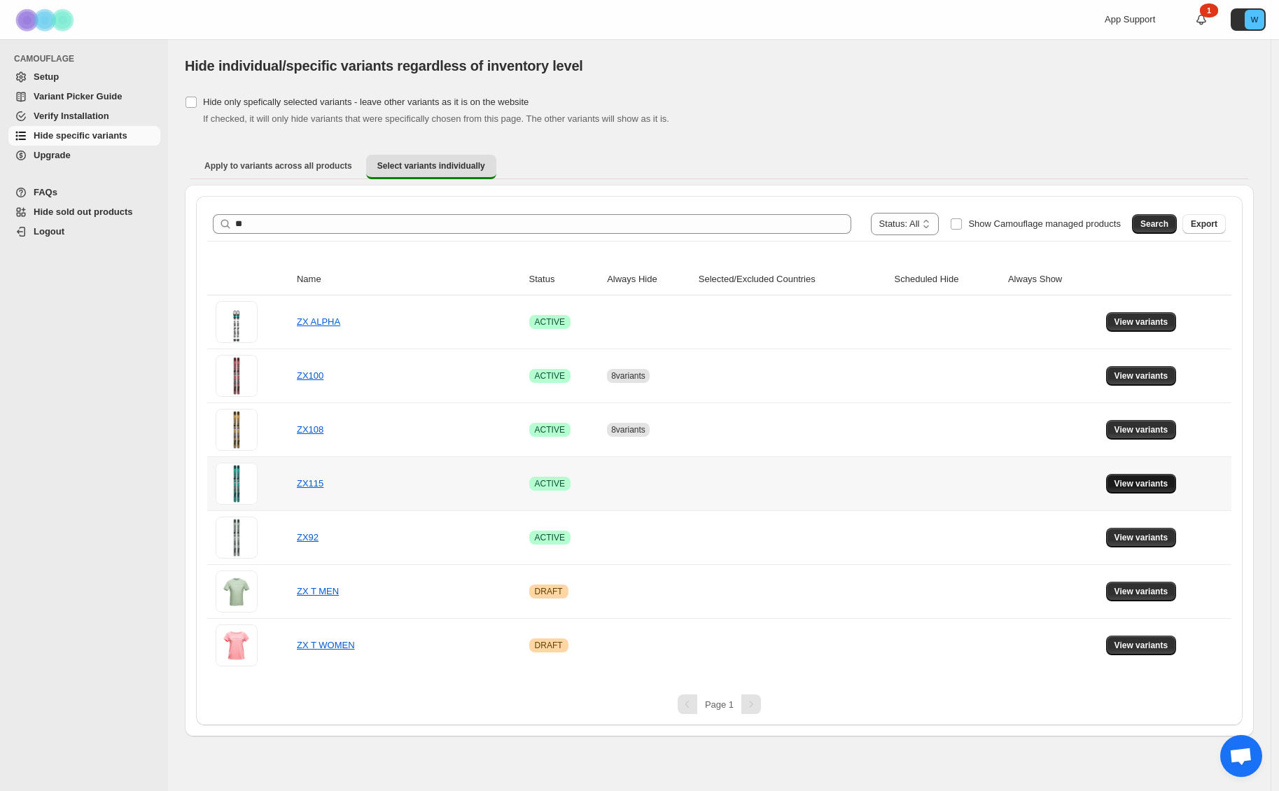
click at [1151, 482] on span "View variants" at bounding box center [1142, 483] width 54 height 11
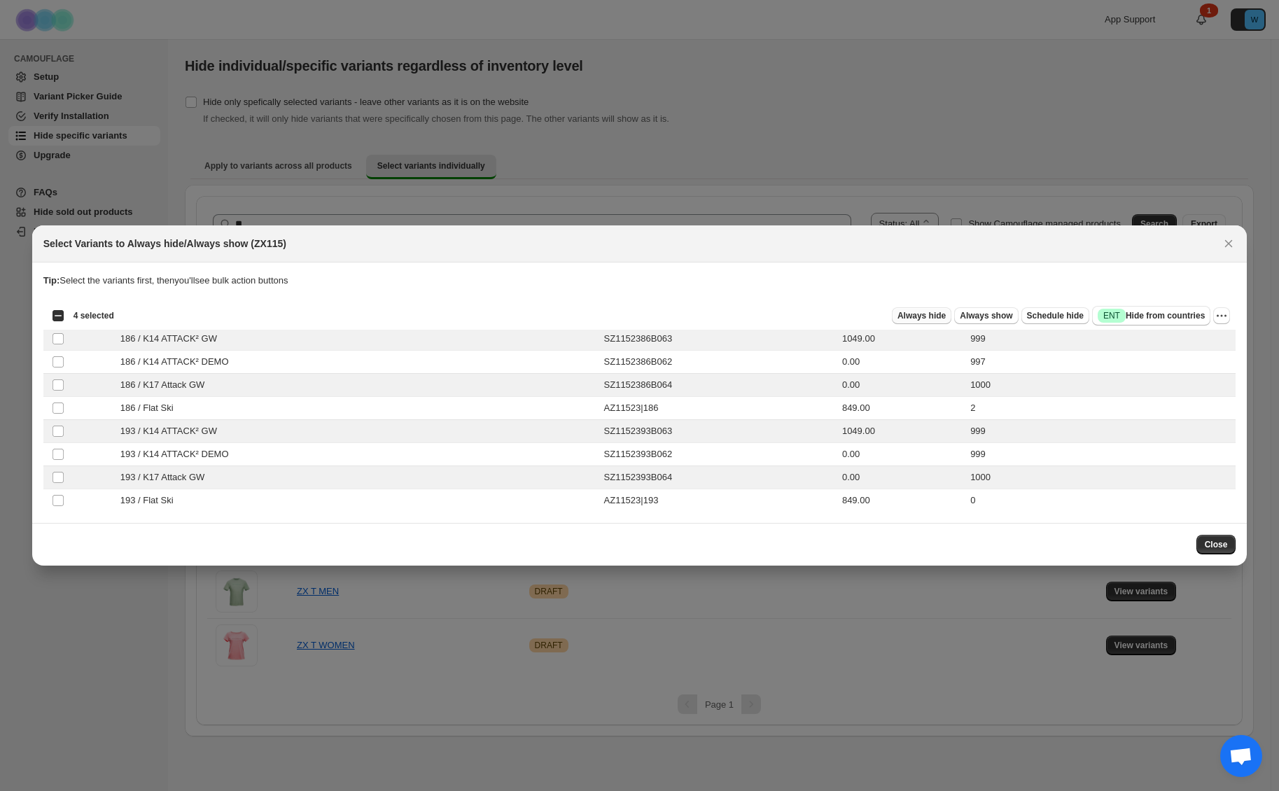
click at [914, 310] on span "Always hide" at bounding box center [922, 315] width 48 height 11
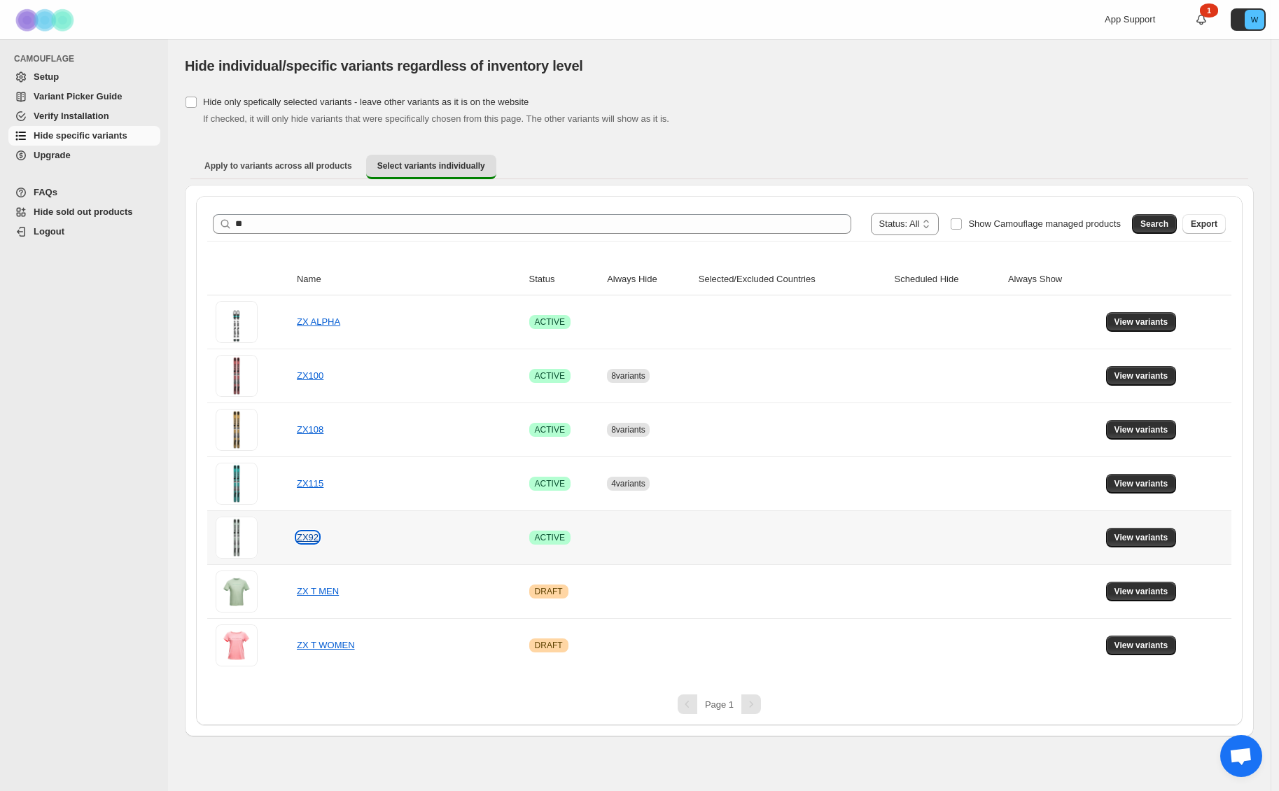
click at [307, 538] on link "ZX92" at bounding box center [308, 537] width 22 height 11
click at [1127, 538] on span "View variants" at bounding box center [1142, 537] width 54 height 11
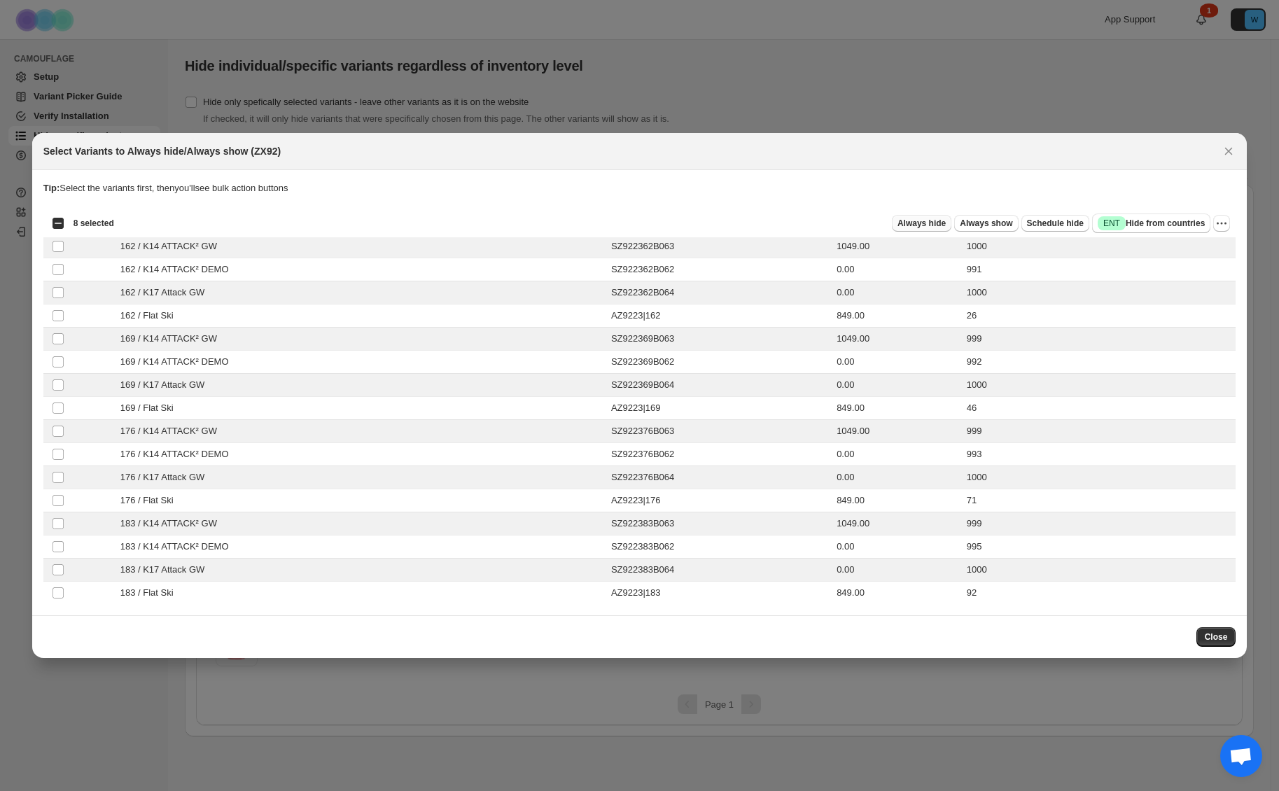
click at [910, 223] on span "Always hide" at bounding box center [922, 223] width 48 height 11
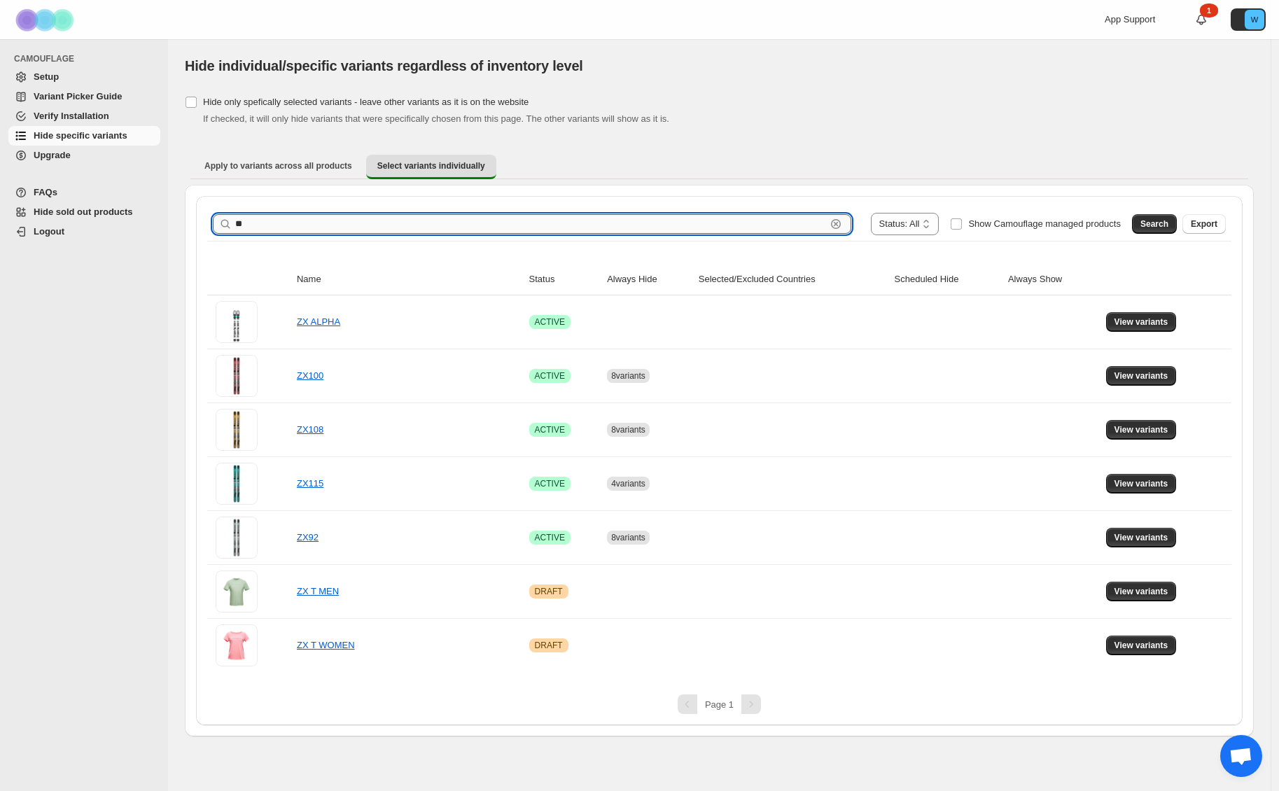
click at [373, 221] on input "**" at bounding box center [530, 224] width 591 height 20
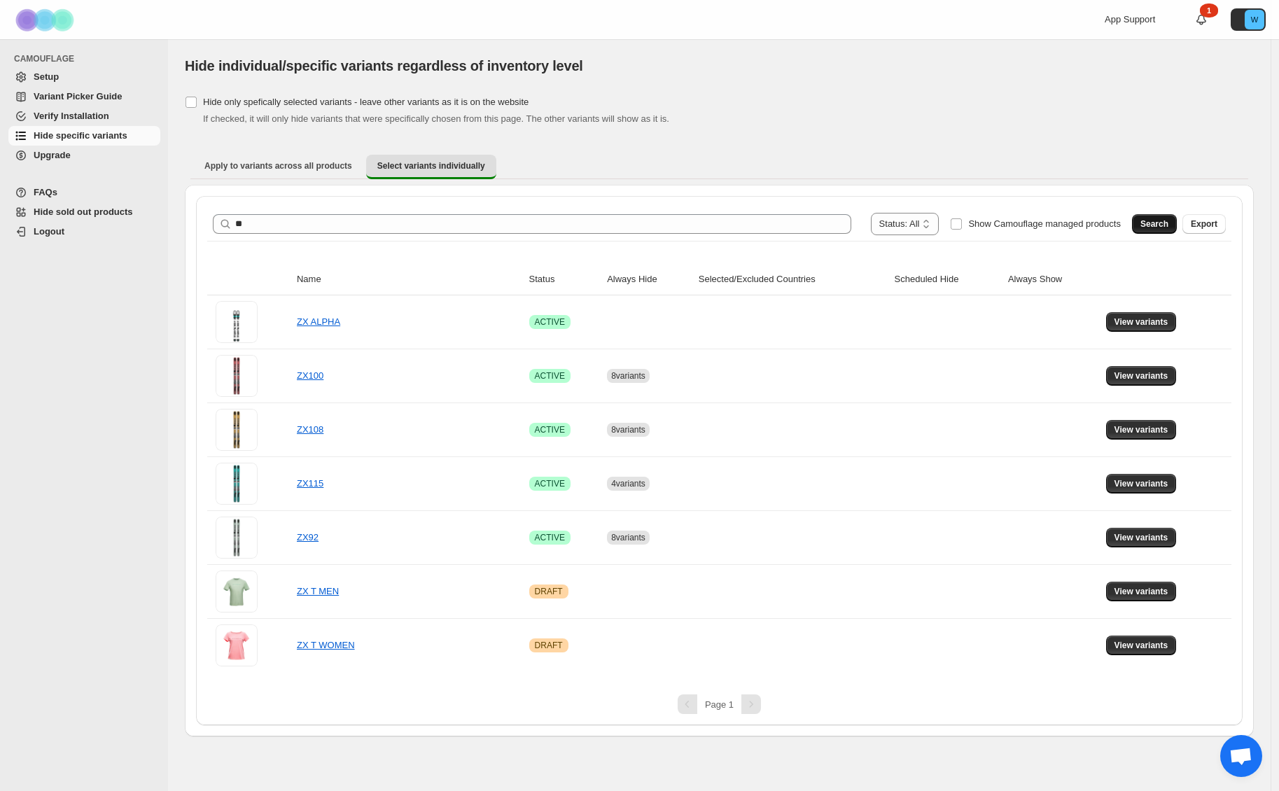
click at [1166, 218] on span "Search" at bounding box center [1155, 223] width 28 height 11
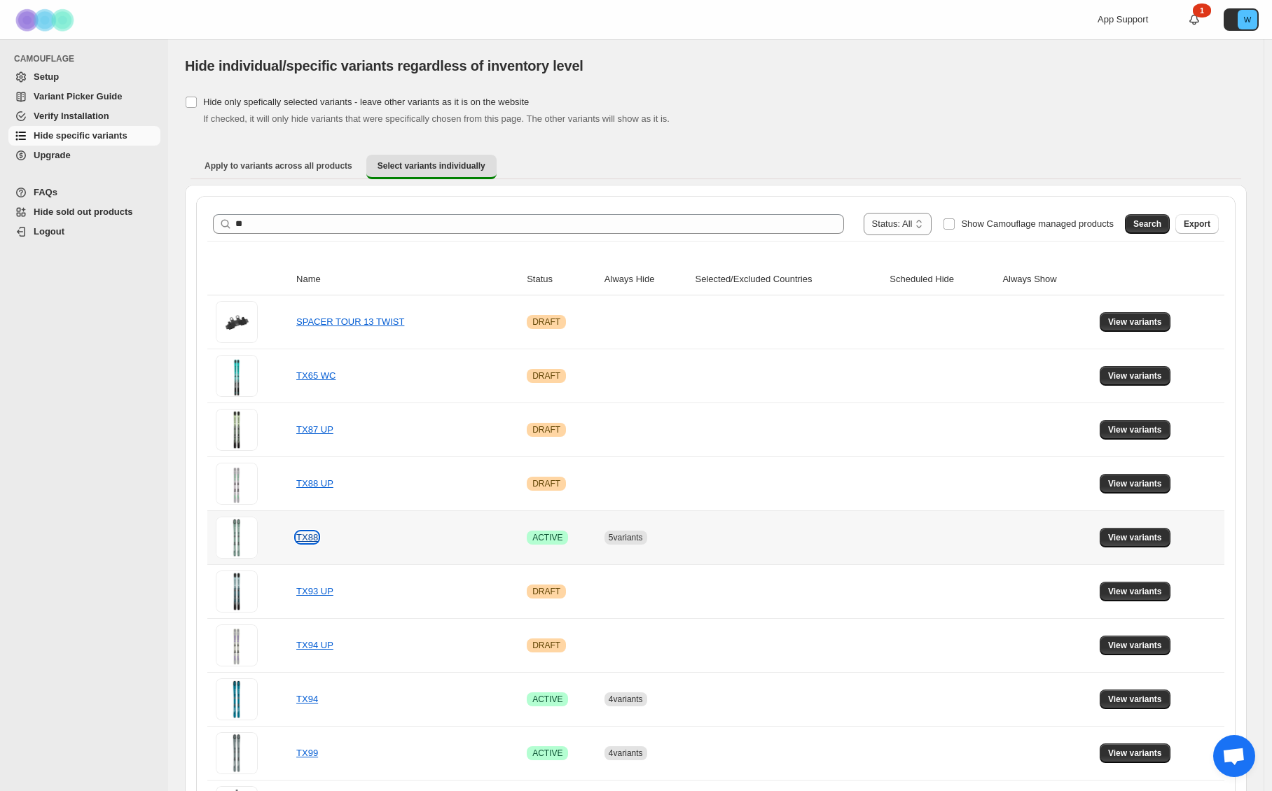
click at [304, 539] on link "TX88" at bounding box center [307, 537] width 22 height 11
click at [1128, 538] on span "View variants" at bounding box center [1135, 537] width 54 height 11
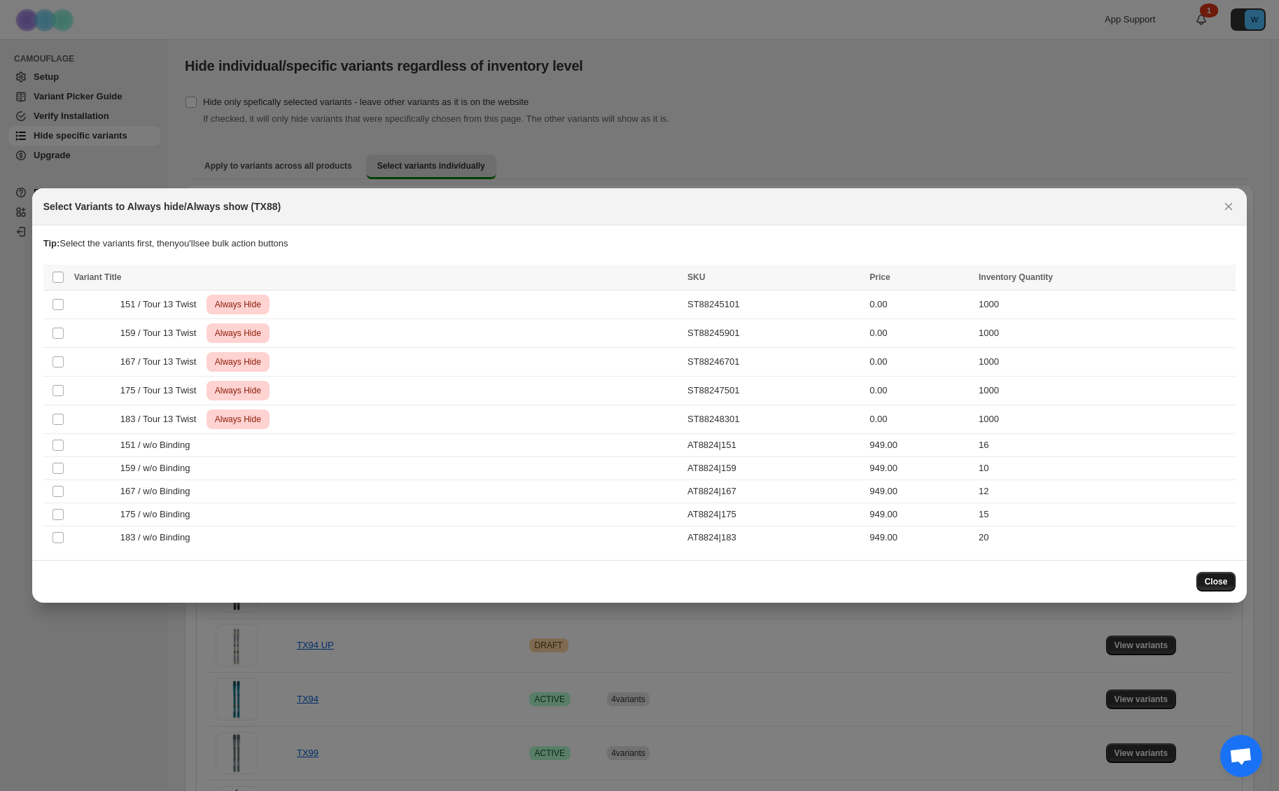
click at [1218, 578] on span "Close" at bounding box center [1216, 581] width 23 height 11
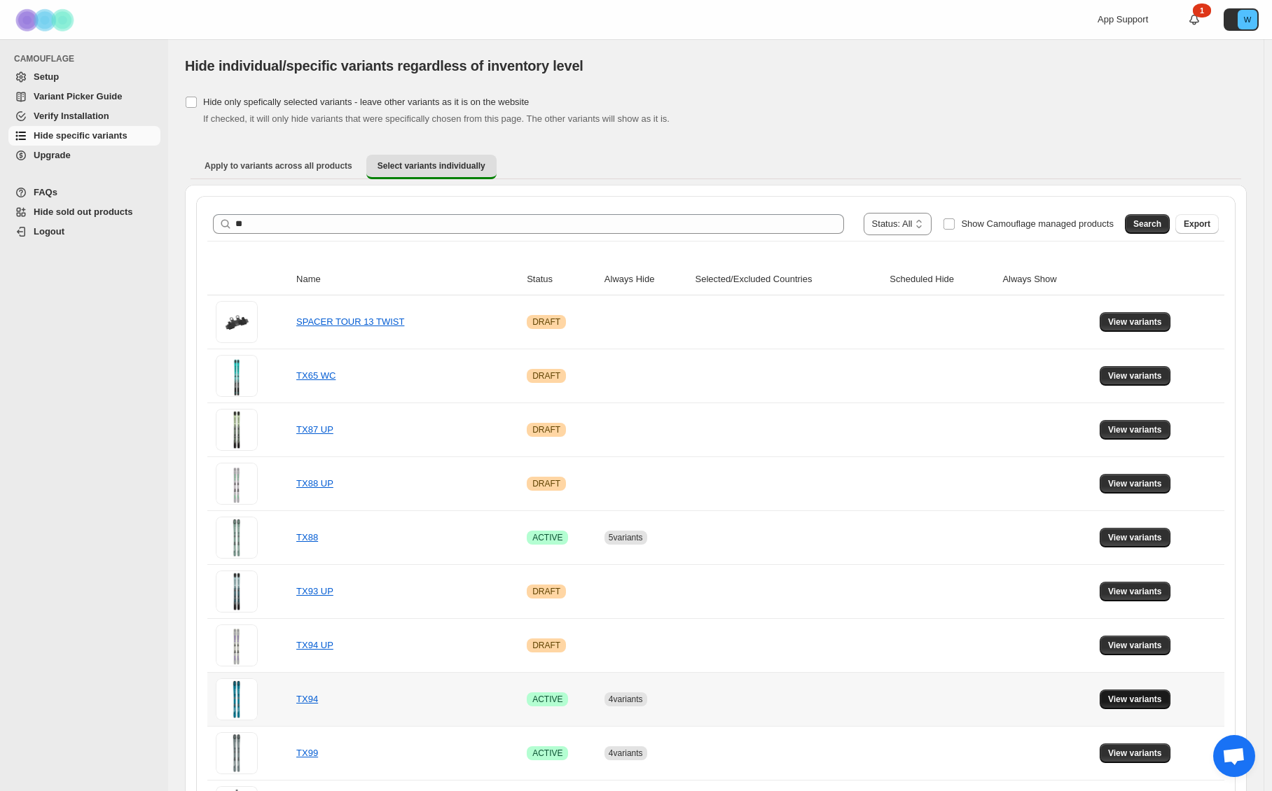
click at [1118, 694] on span "View variants" at bounding box center [1135, 699] width 54 height 11
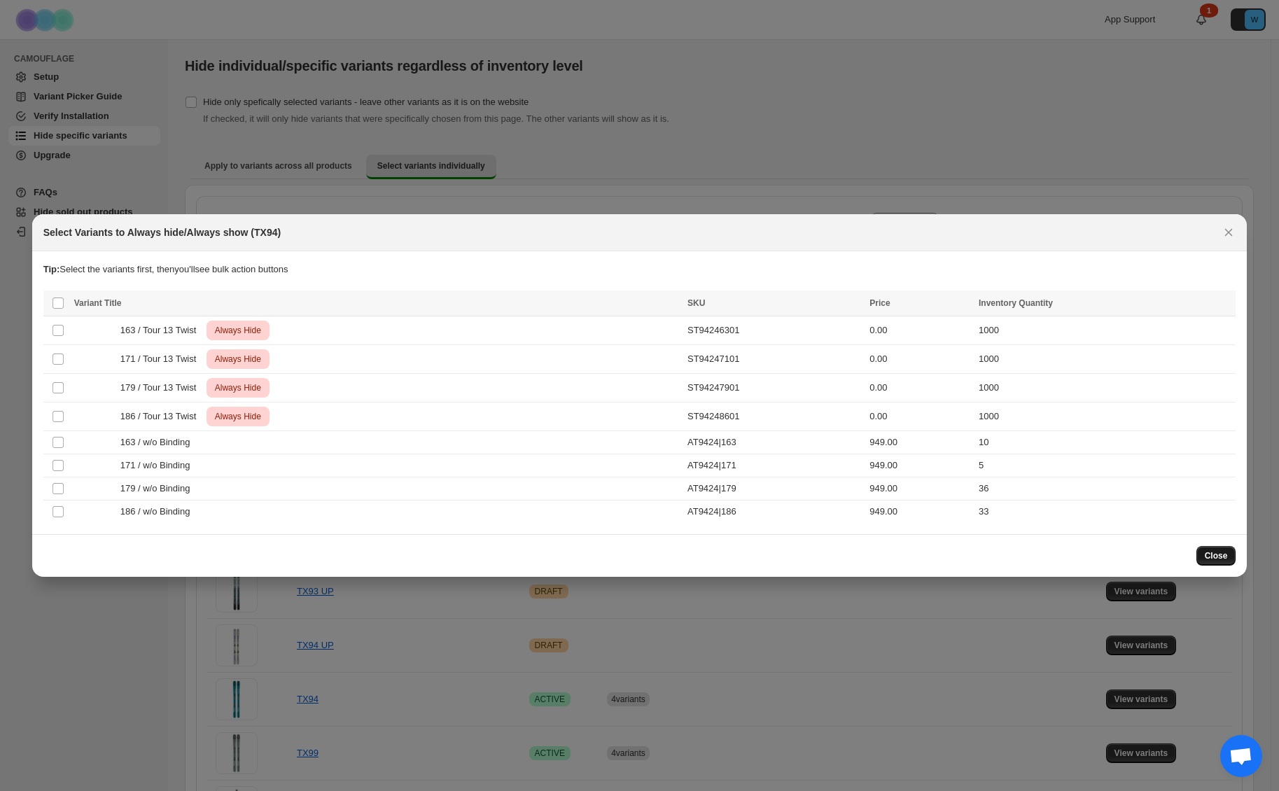
click at [1202, 549] on button "Close" at bounding box center [1217, 556] width 40 height 20
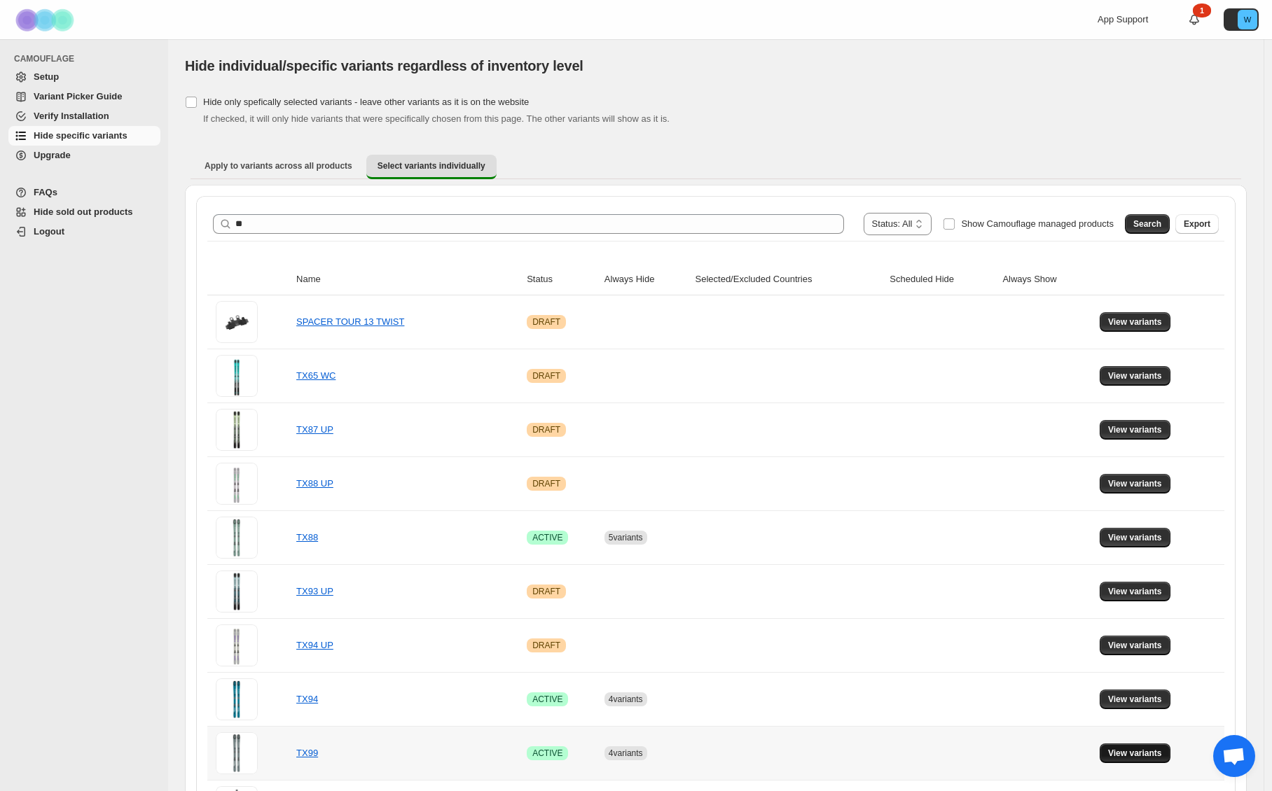
click at [1162, 751] on span "View variants" at bounding box center [1135, 753] width 54 height 11
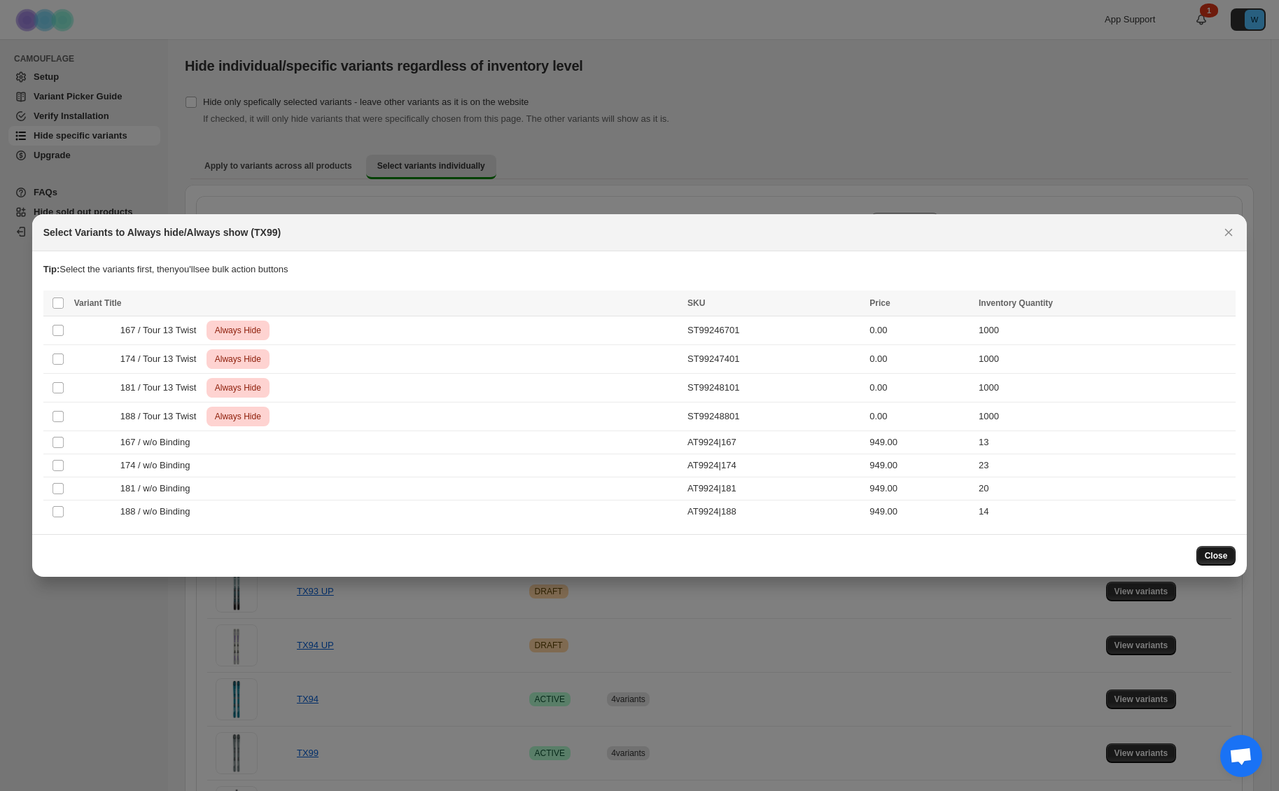
click at [1218, 552] on span "Close" at bounding box center [1216, 555] width 23 height 11
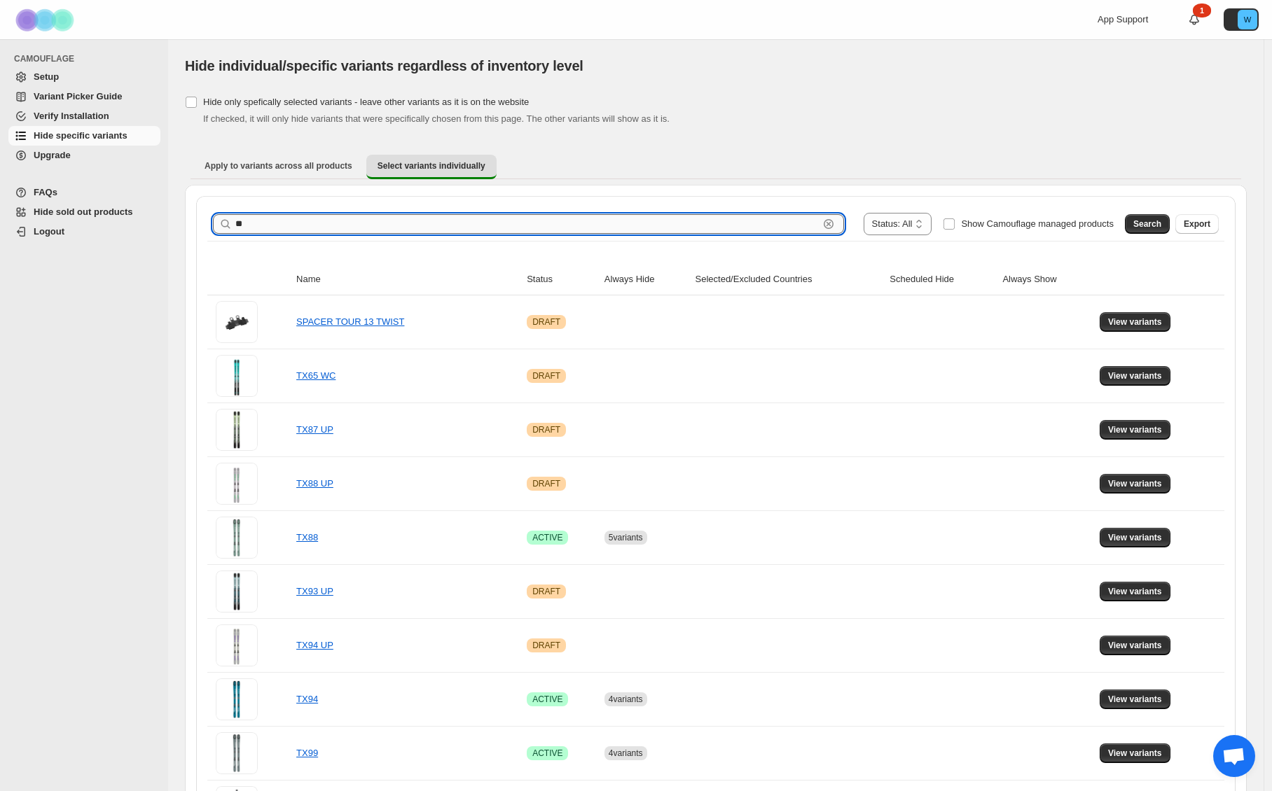
click at [293, 225] on input "**" at bounding box center [526, 224] width 583 height 20
click at [1161, 223] on span "Search" at bounding box center [1147, 223] width 28 height 11
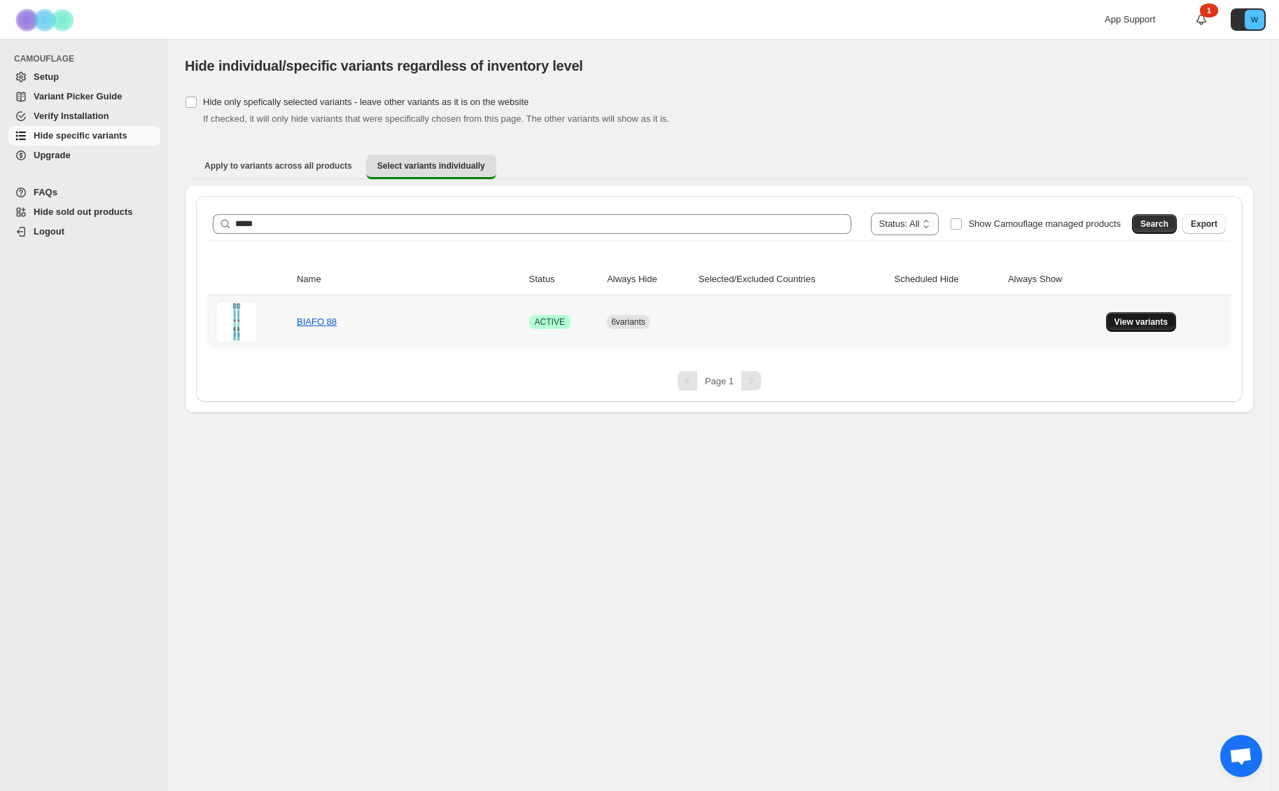
click at [1129, 324] on span "View variants" at bounding box center [1142, 322] width 54 height 11
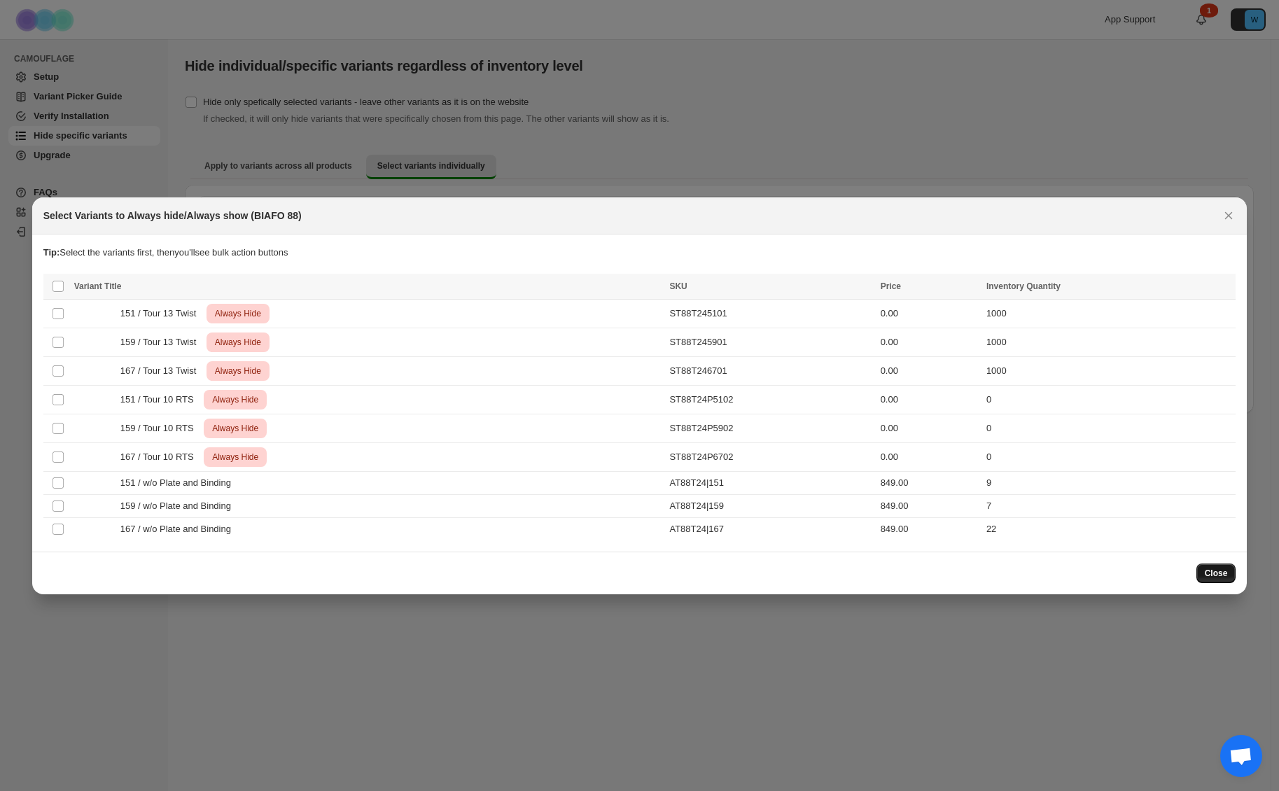
click at [1221, 568] on span "Close" at bounding box center [1216, 573] width 23 height 11
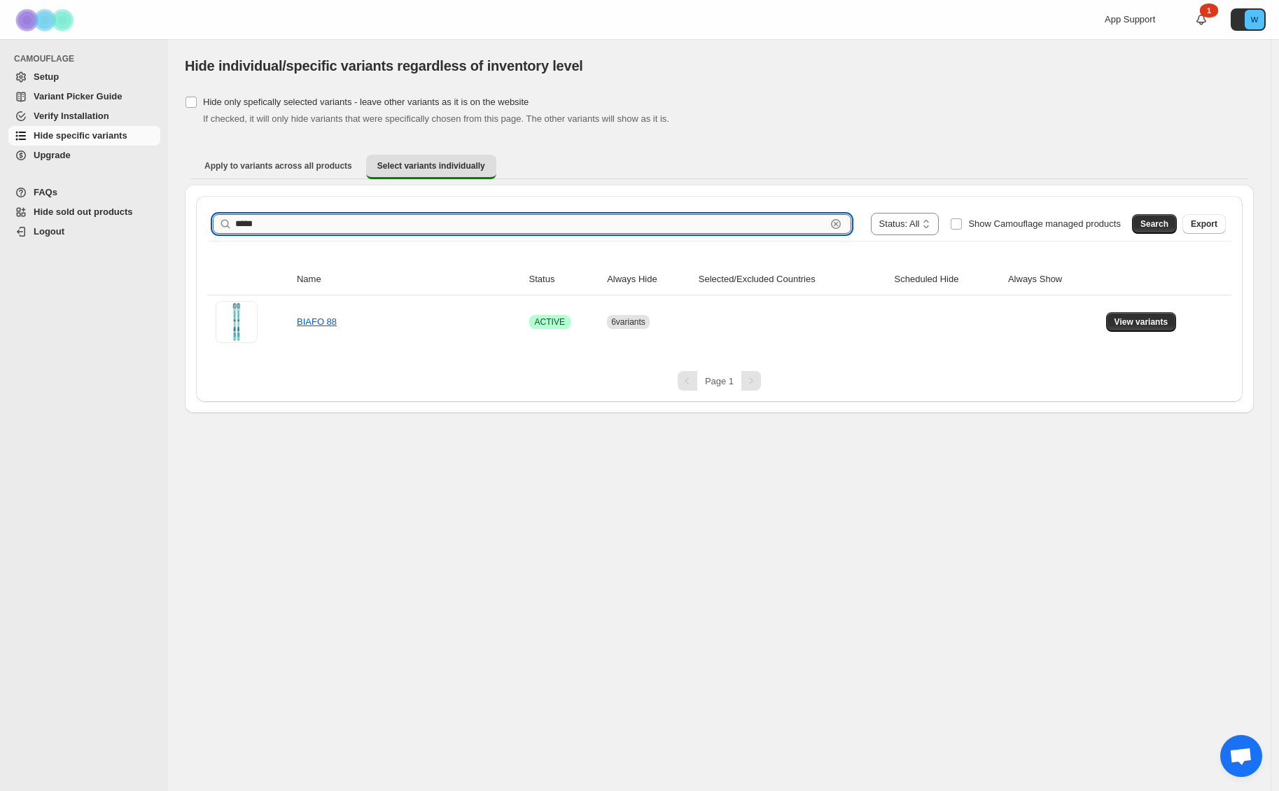
click at [360, 228] on input "*****" at bounding box center [530, 224] width 591 height 20
click at [1141, 218] on span "Search" at bounding box center [1155, 223] width 28 height 11
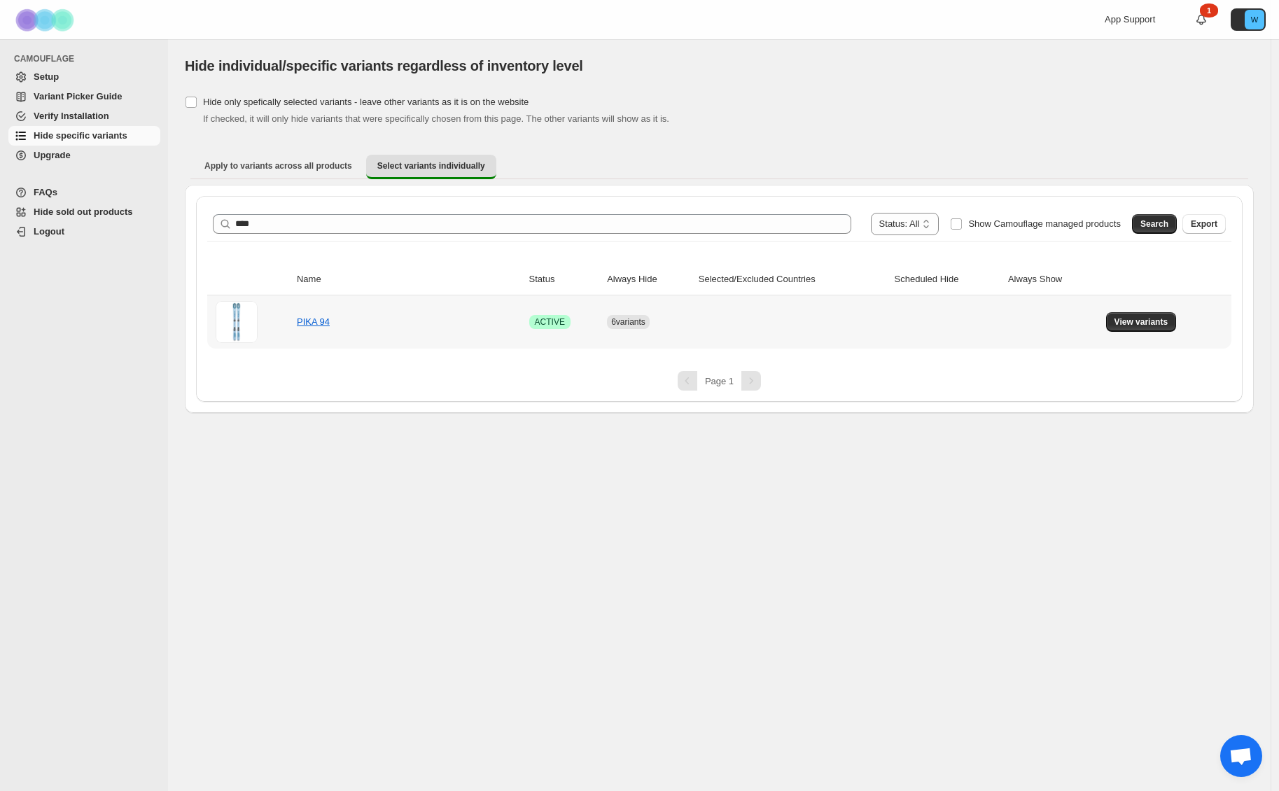
click at [1136, 328] on button "View variants" at bounding box center [1141, 322] width 71 height 20
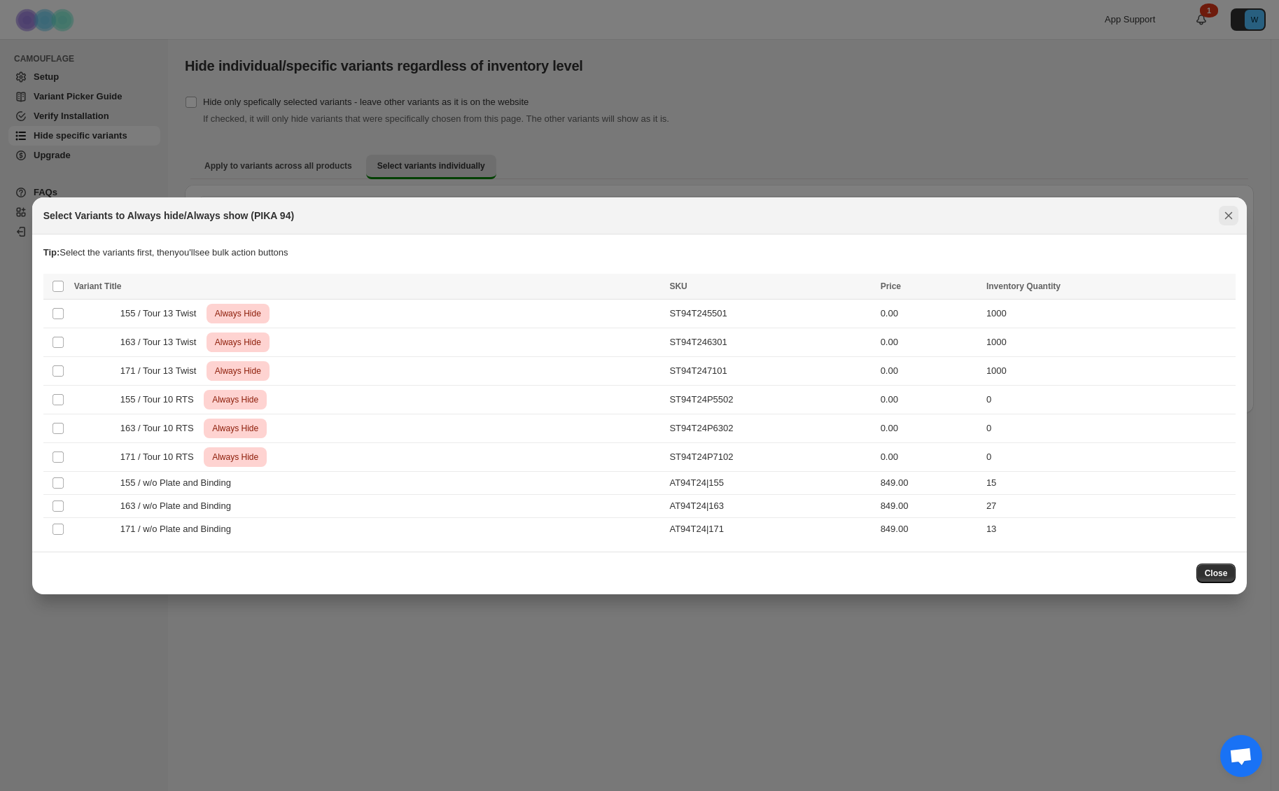
click at [1225, 213] on icon "Close" at bounding box center [1229, 216] width 14 height 14
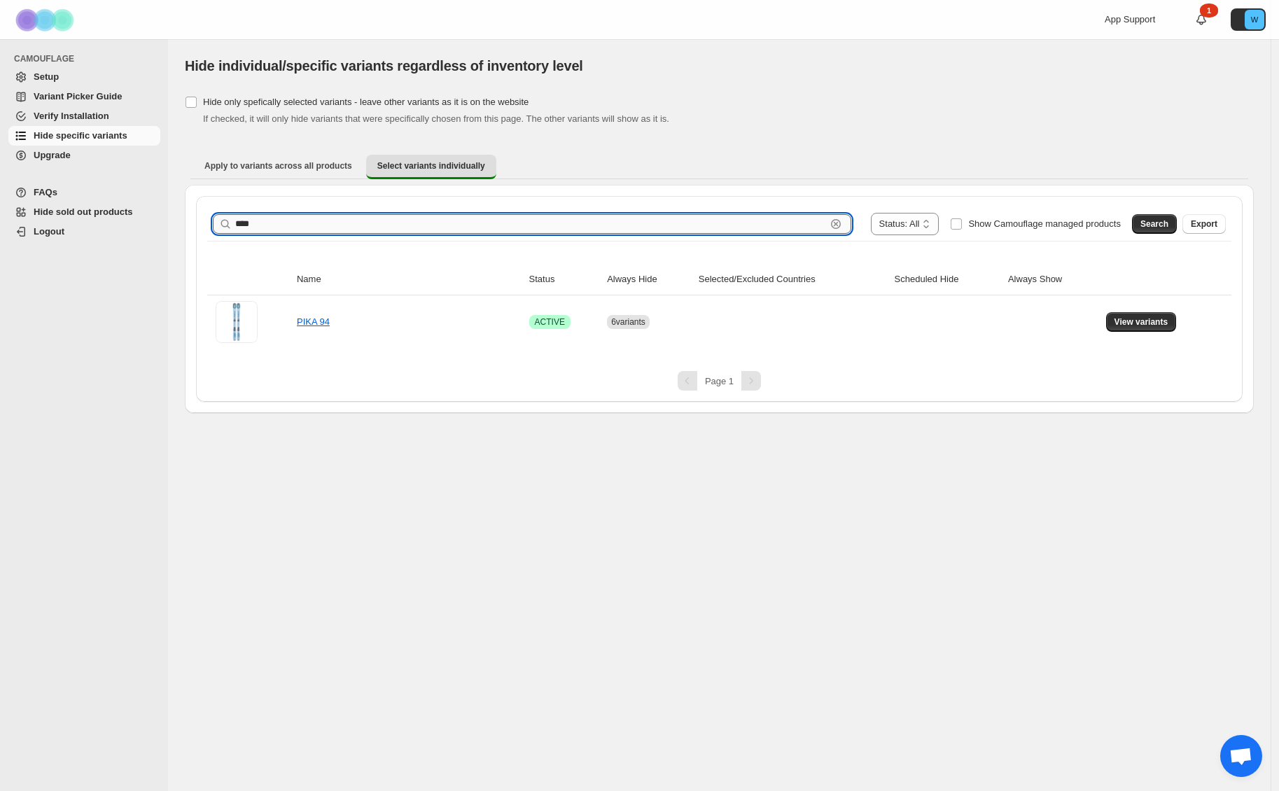
click at [290, 230] on input "****" at bounding box center [530, 224] width 591 height 20
type input "**"
click at [1157, 225] on span "Search" at bounding box center [1155, 223] width 28 height 11
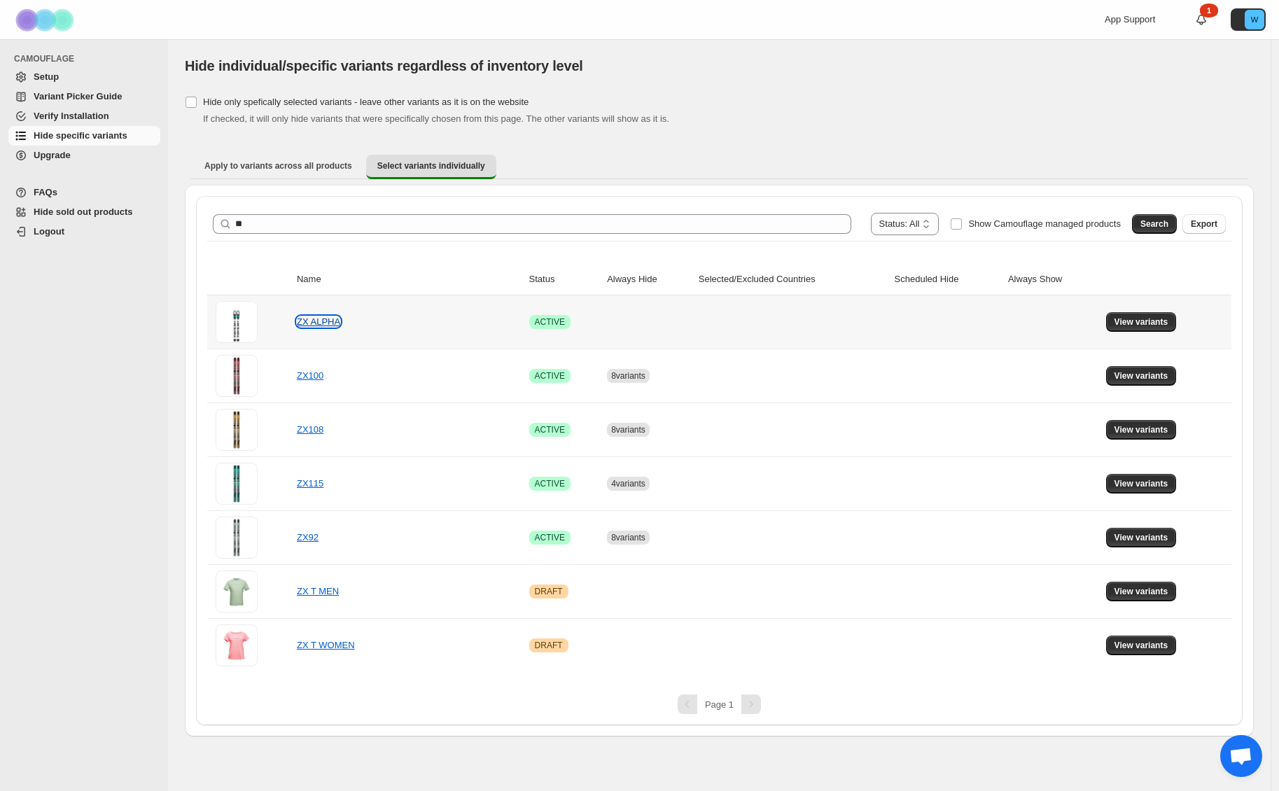
click at [319, 326] on link "ZX ALPHA" at bounding box center [318, 322] width 43 height 11
click at [1115, 322] on span "View variants" at bounding box center [1142, 322] width 54 height 11
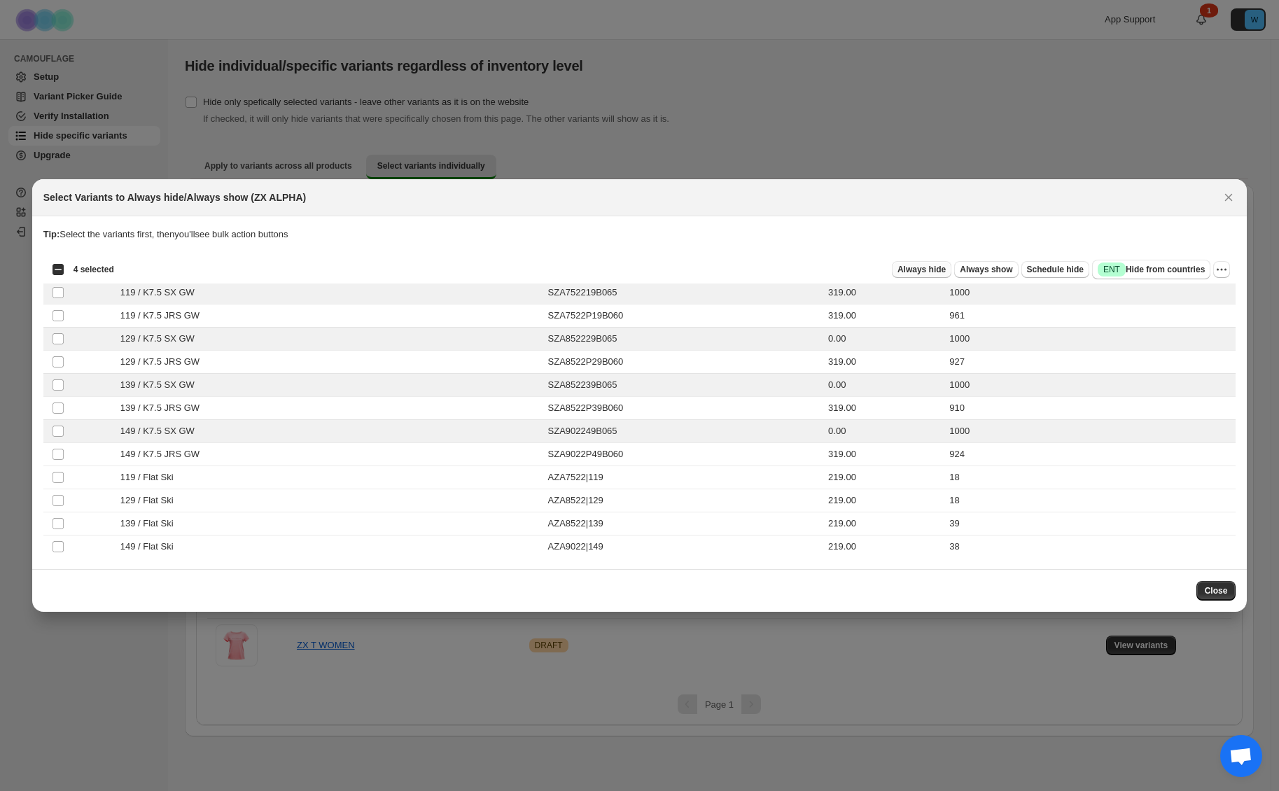
click at [917, 272] on span "Always hide" at bounding box center [922, 269] width 48 height 11
